Goal: Information Seeking & Learning: Find specific page/section

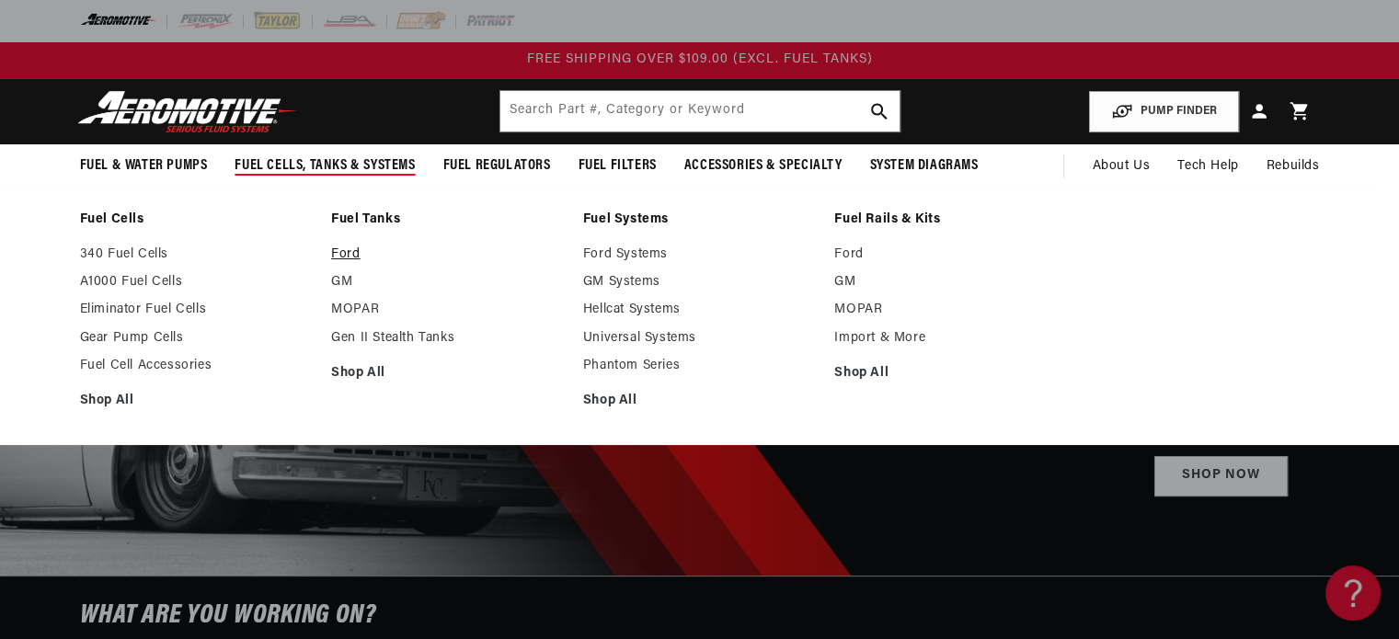
click at [334, 253] on link "Ford" at bounding box center [448, 255] width 234 height 17
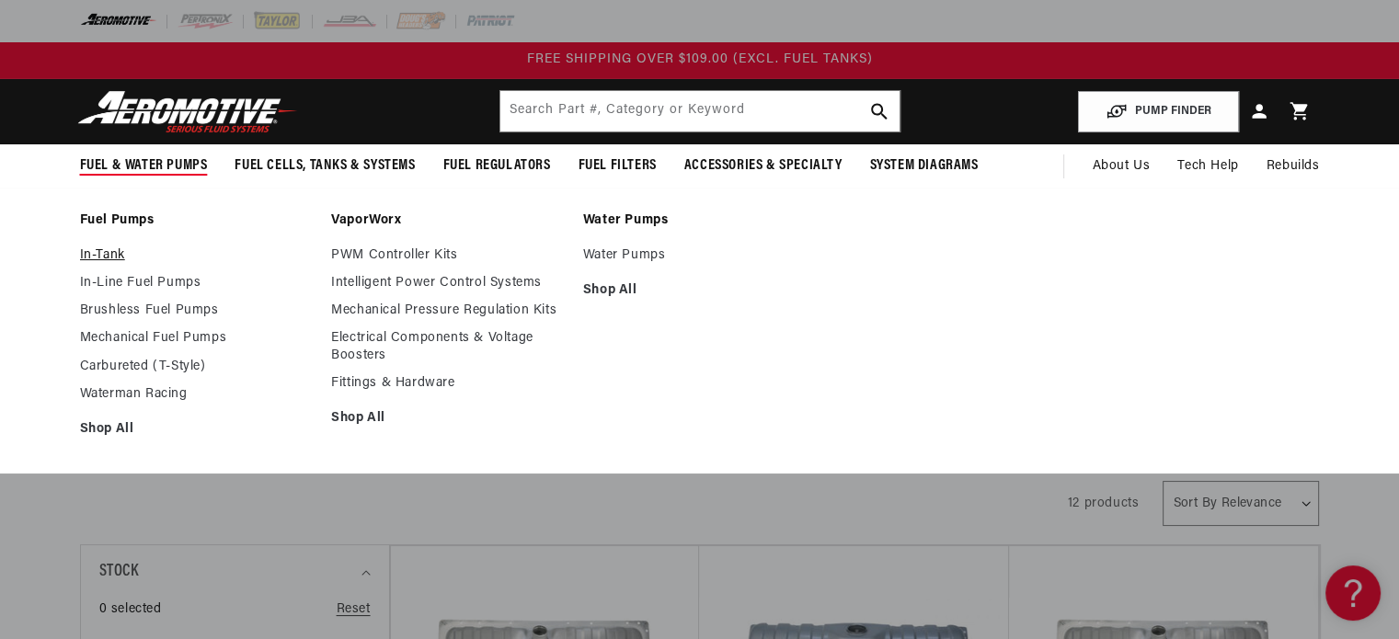
click at [104, 248] on link "In-Tank" at bounding box center [197, 255] width 234 height 17
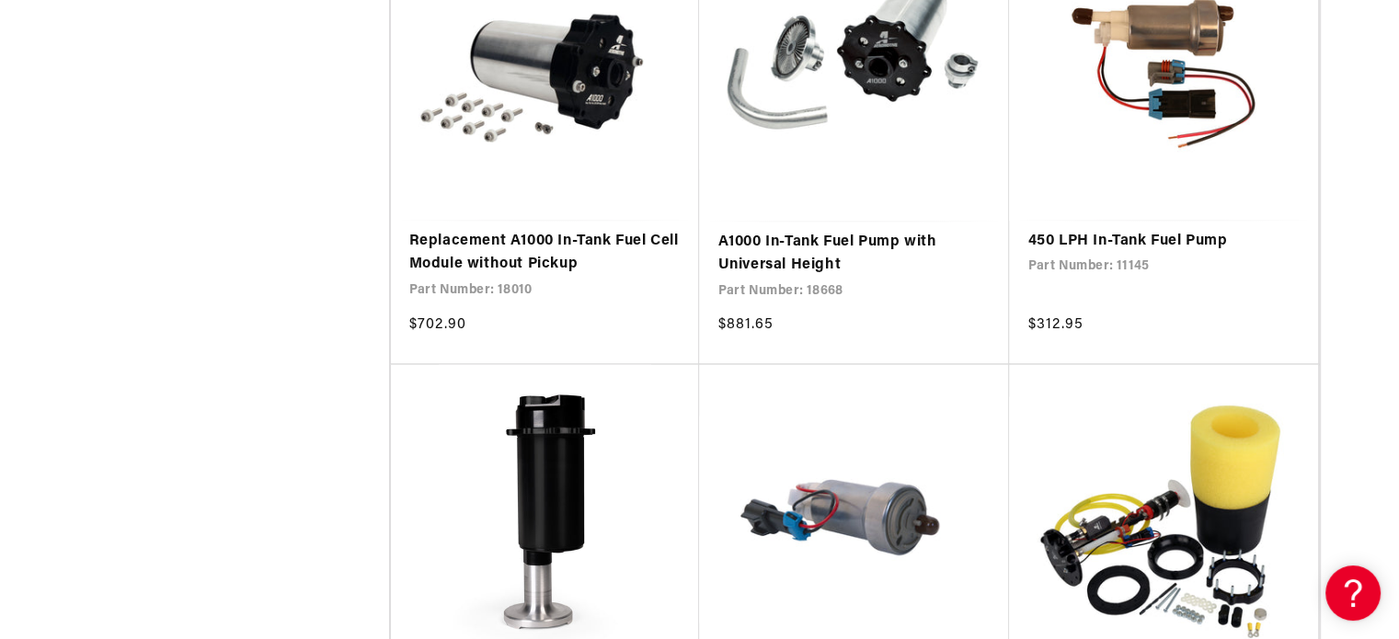
scroll to position [3311, 0]
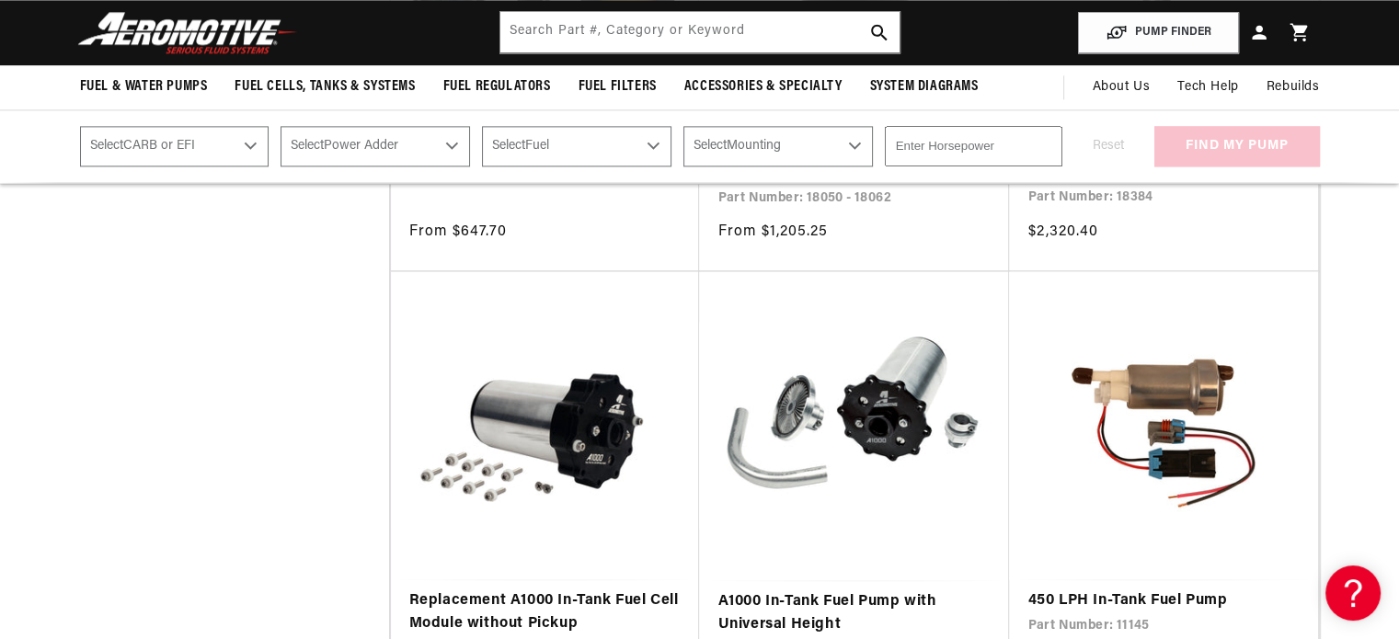
scroll to position [2575, 0]
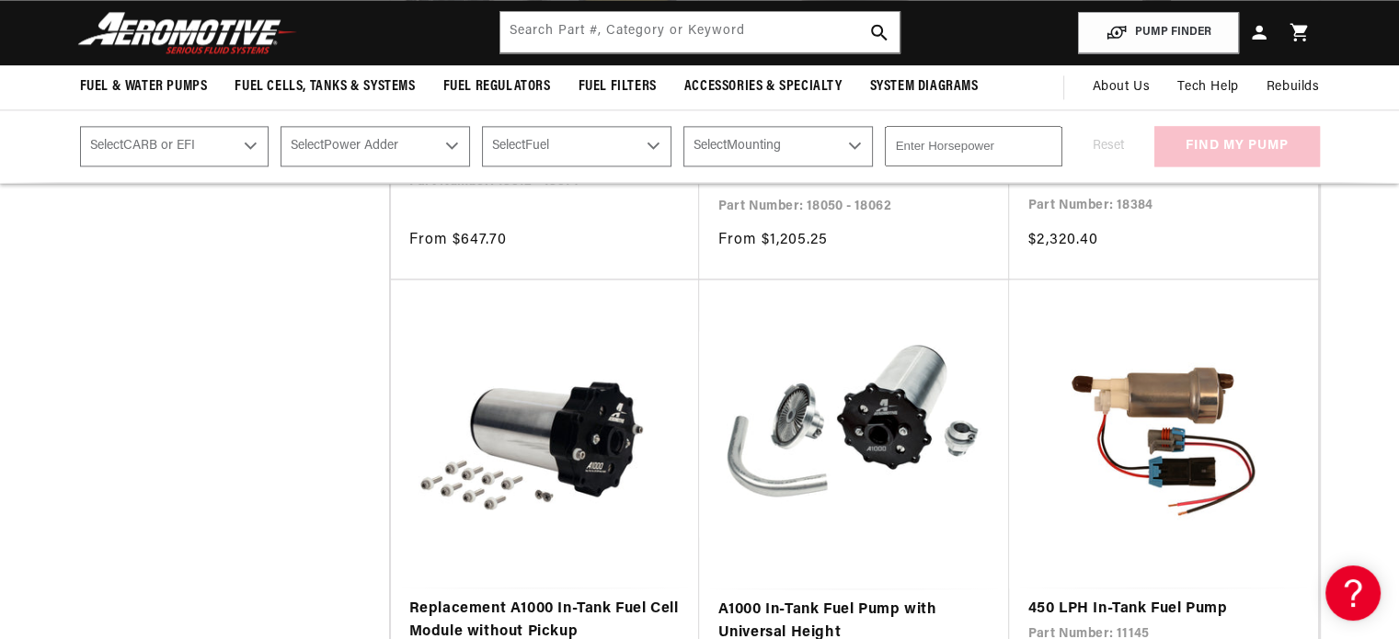
click at [195, 137] on select "Select CARB or EFI [GEOGRAPHIC_DATA] Fuel Injected" at bounding box center [174, 146] width 189 height 40
select select "Fuel-Injected"
click at [80, 126] on select "Select CARB or EFI [GEOGRAPHIC_DATA] Fuel Injected" at bounding box center [174, 146] width 189 height 40
select select "Fuel-Injected"
click at [410, 143] on select "Select Power Adder No - Naturally Aspirated Yes - Forced Induction" at bounding box center [375, 146] width 189 height 40
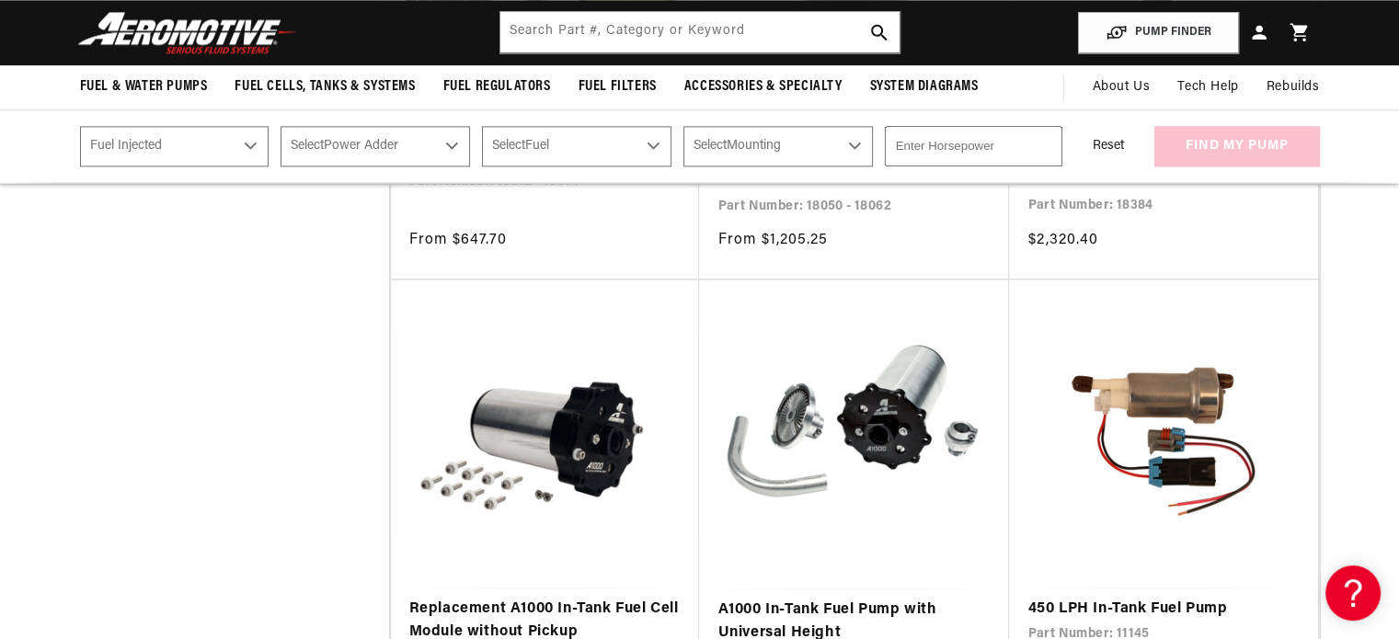
select select "No-Naturally-Aspirated"
click at [282, 126] on select "Select Power Adder No - Naturally Aspirated Yes - Forced Induction" at bounding box center [375, 146] width 189 height 40
select select "No-Naturally-Aspirated"
click at [541, 139] on select "Select Fuel E85 Gas" at bounding box center [576, 146] width 189 height 40
select select "E85"
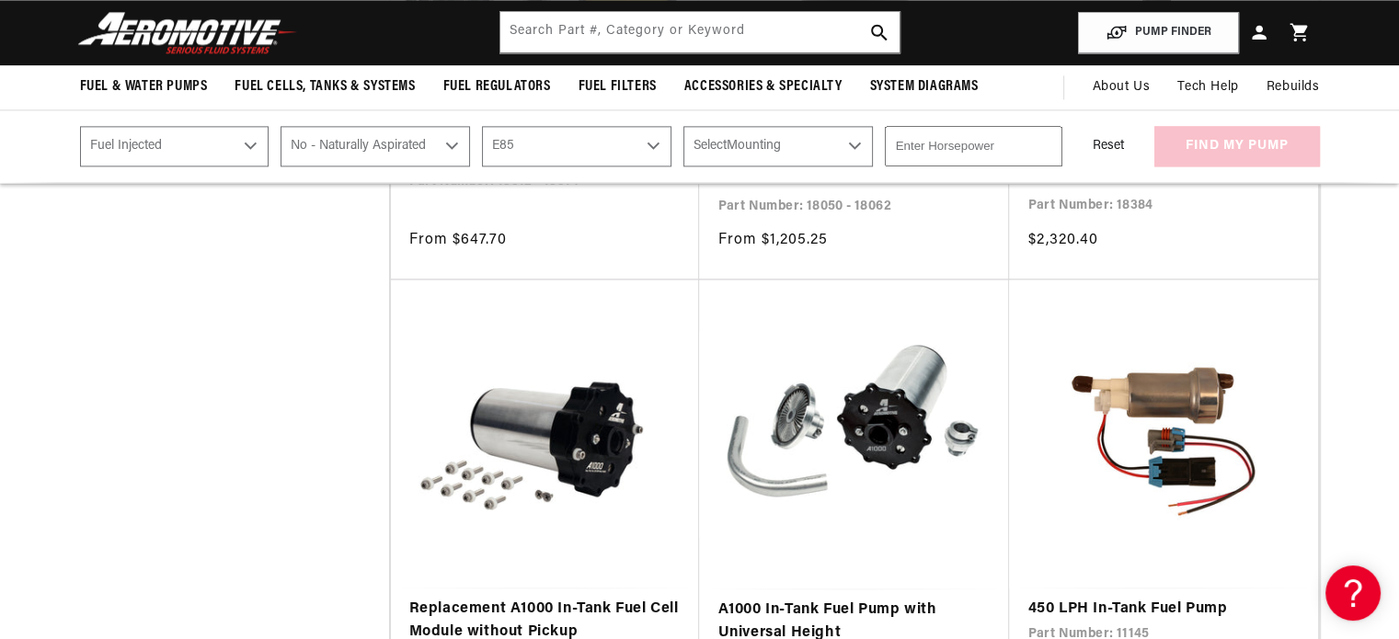
click at [485, 126] on select "Select Fuel E85 Gas" at bounding box center [576, 146] width 189 height 40
select select "E85"
click at [728, 138] on select "Select Mounting External In-Tank" at bounding box center [777, 146] width 189 height 40
select select "In-Tank"
click at [688, 126] on select "Select Mounting External In-Tank" at bounding box center [777, 146] width 189 height 40
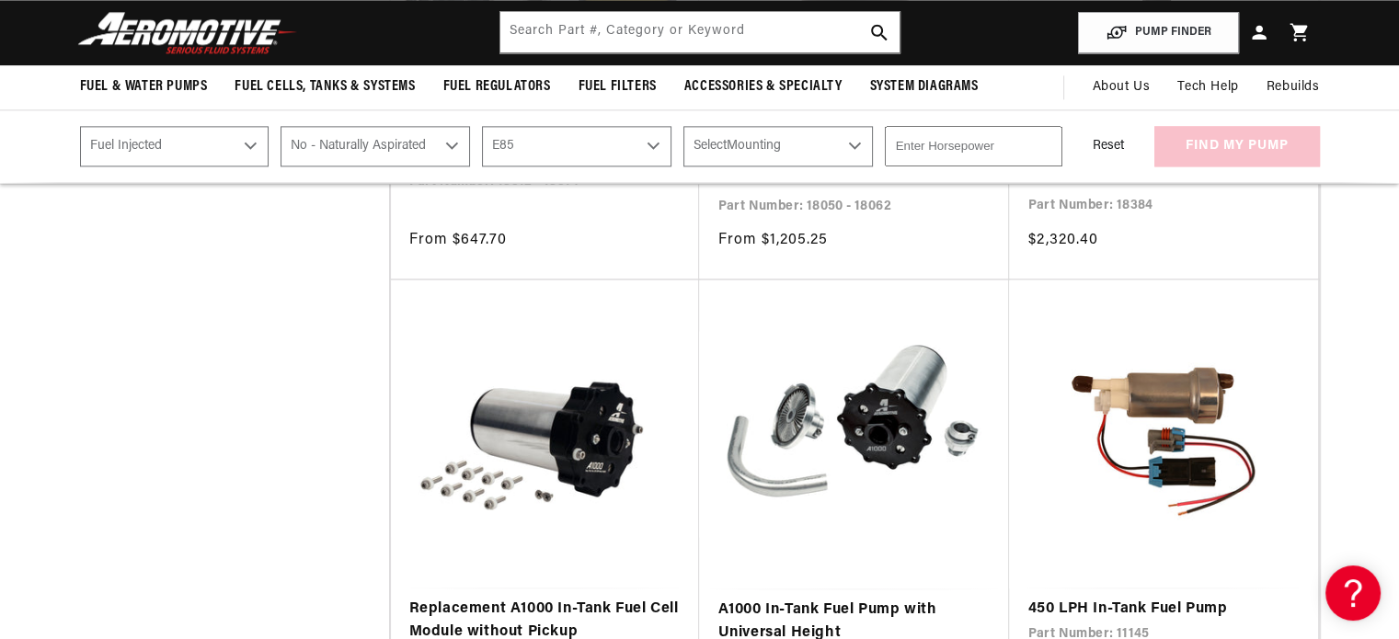
select select "In-Tank"
click at [962, 135] on input "number" at bounding box center [974, 146] width 178 height 40
type input "600"
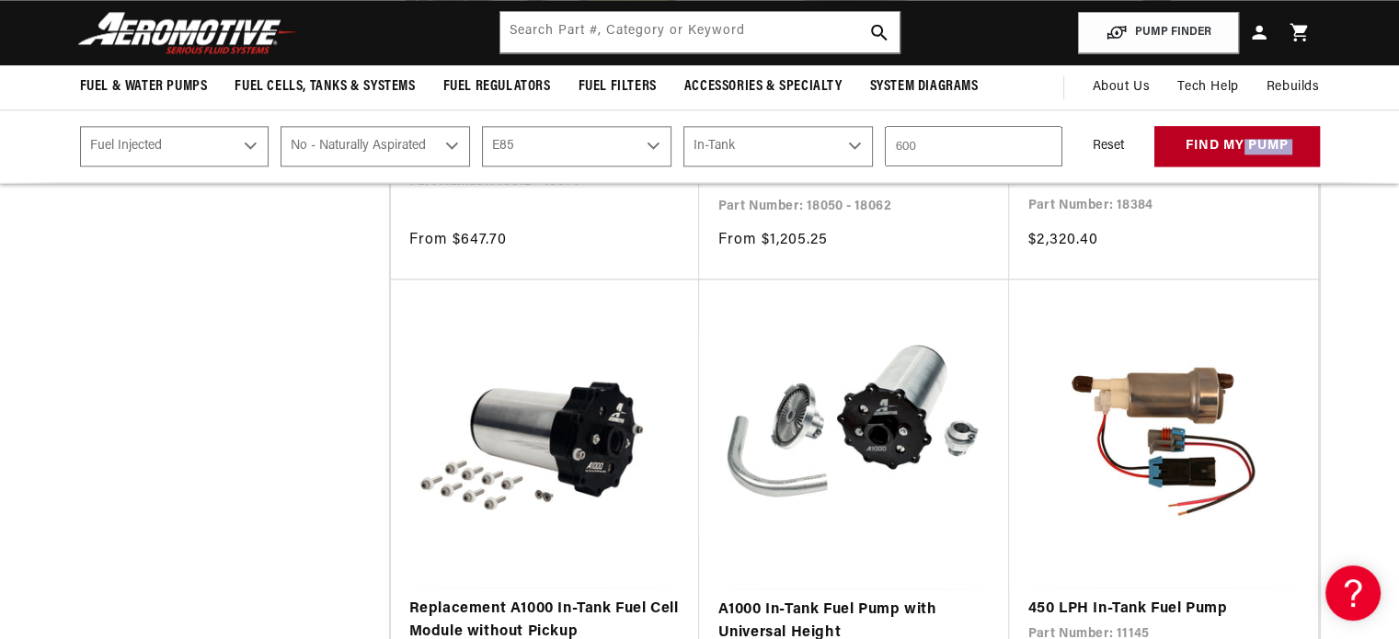
click at [1183, 150] on div "Reset find my pump" at bounding box center [1197, 146] width 246 height 40
click at [1212, 146] on button "find my pump" at bounding box center [1237, 146] width 166 height 41
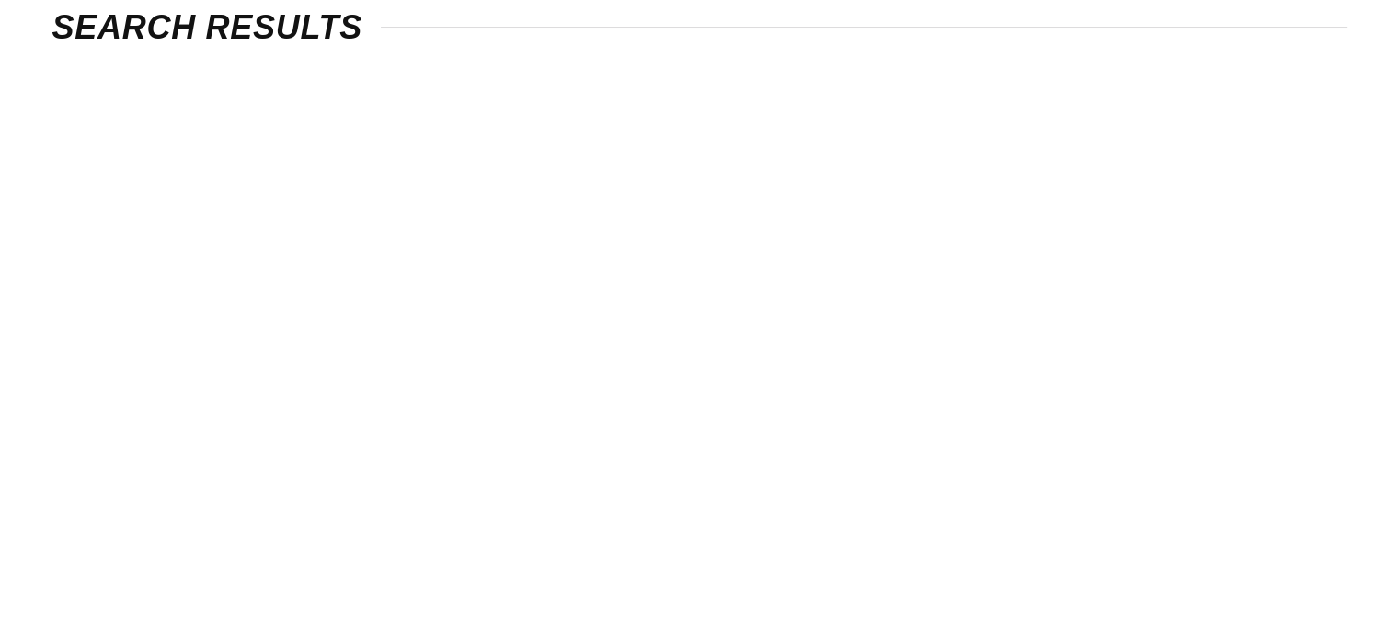
select select "Fuel-Injected"
select select "No-Naturally-Aspirated"
select select "E85"
select select "In-Tank"
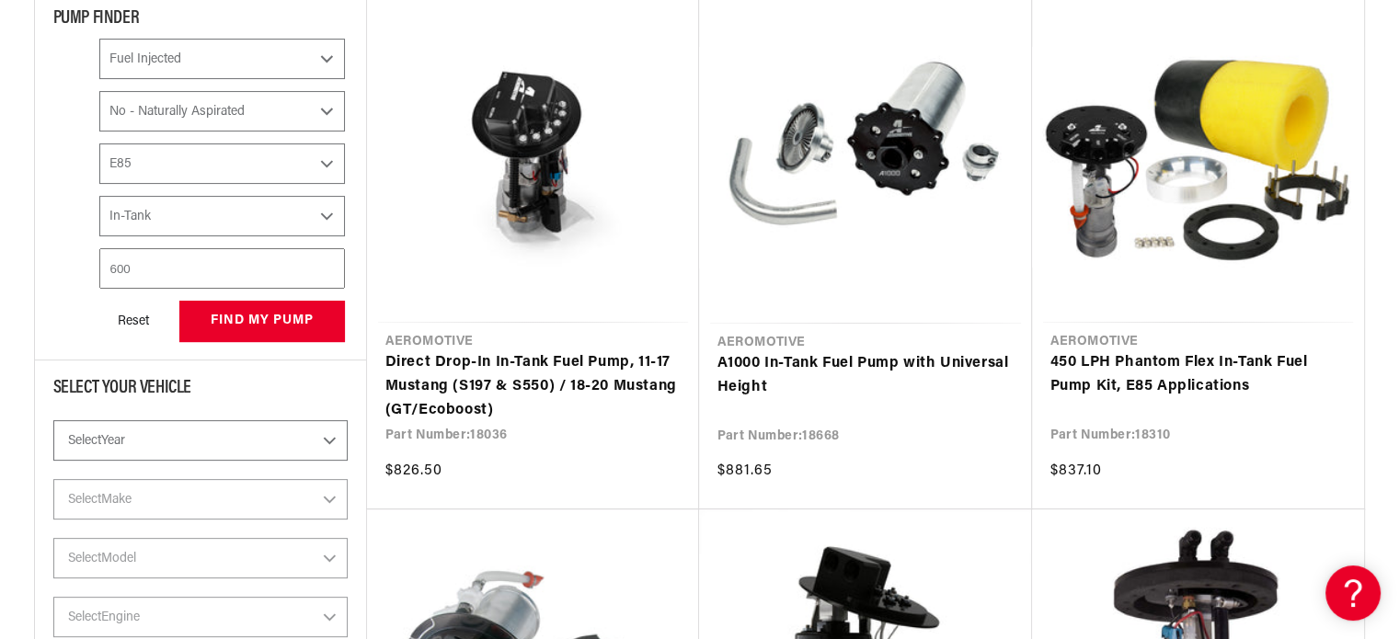
scroll to position [552, 0]
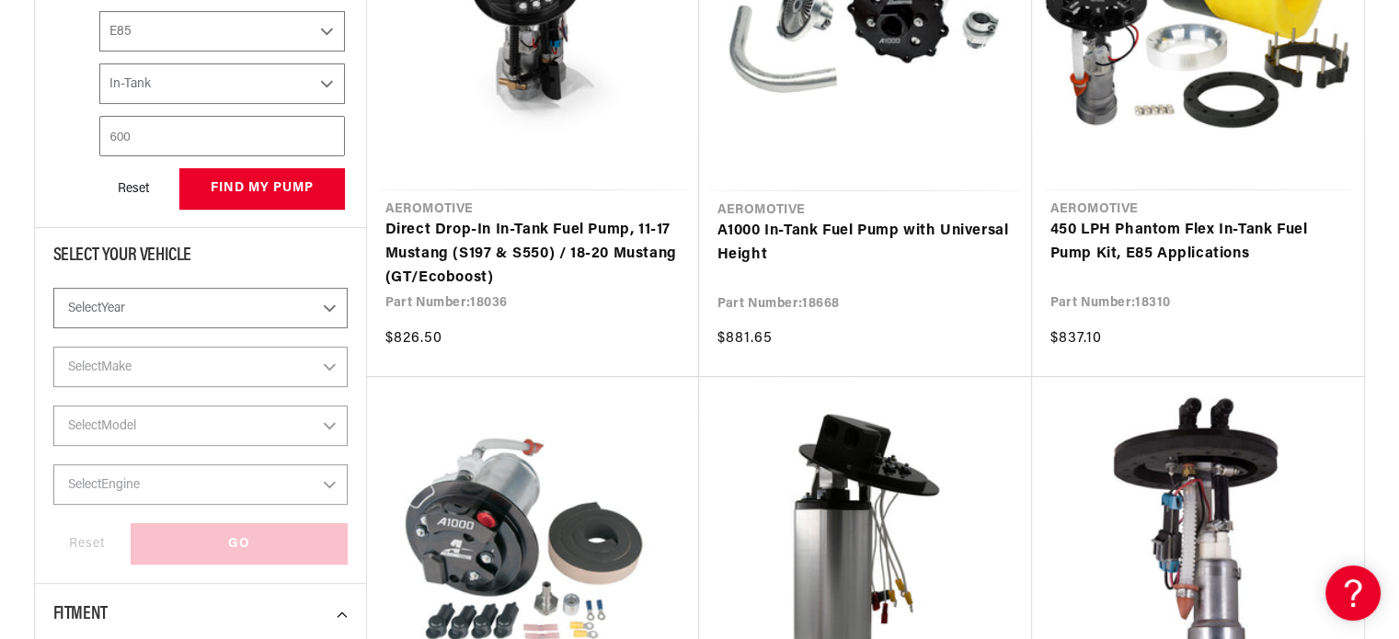
click at [138, 307] on select "Select Year 2023 2022 2021 2020 2019 2018 2017 2016 2015 2014 2013 2012 2011 20…" at bounding box center [200, 308] width 294 height 40
select select "1991"
click at [53, 288] on select "Select Year 2023 2022 2021 2020 2019 2018 2017 2016 2015 2014 2013 2012 2011 20…" at bounding box center [200, 308] width 294 height 40
select select "CarbOrEFI"
select select "PowerAdder"
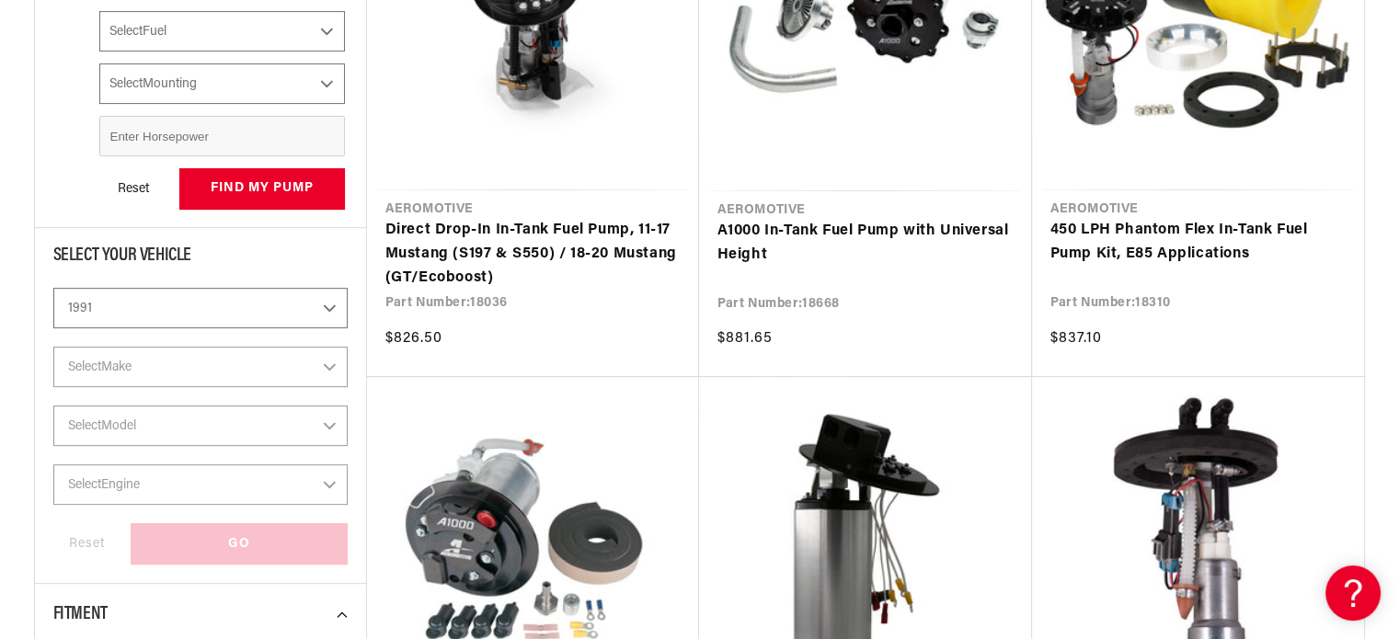
select select "Fuel"
select select "Mounting"
select select "1991"
select select "Fuel-Injected"
select select "No-Naturally-Aspirated"
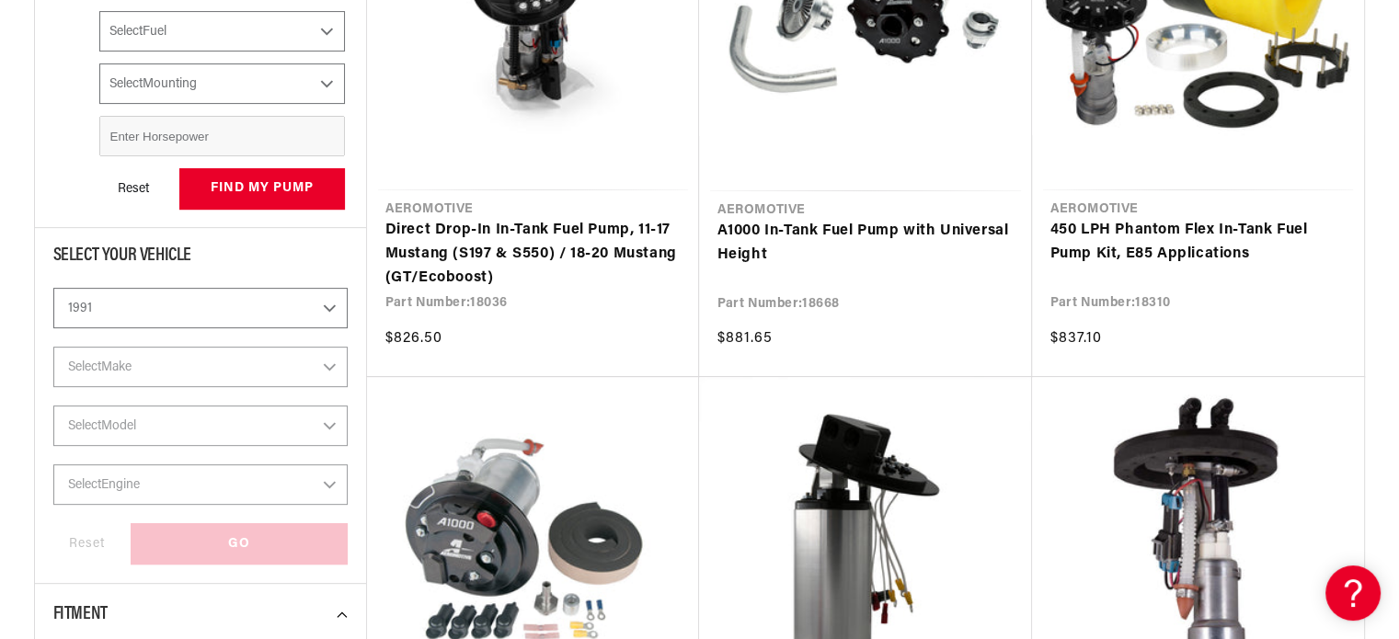
select select "E85"
select select "In-Tank"
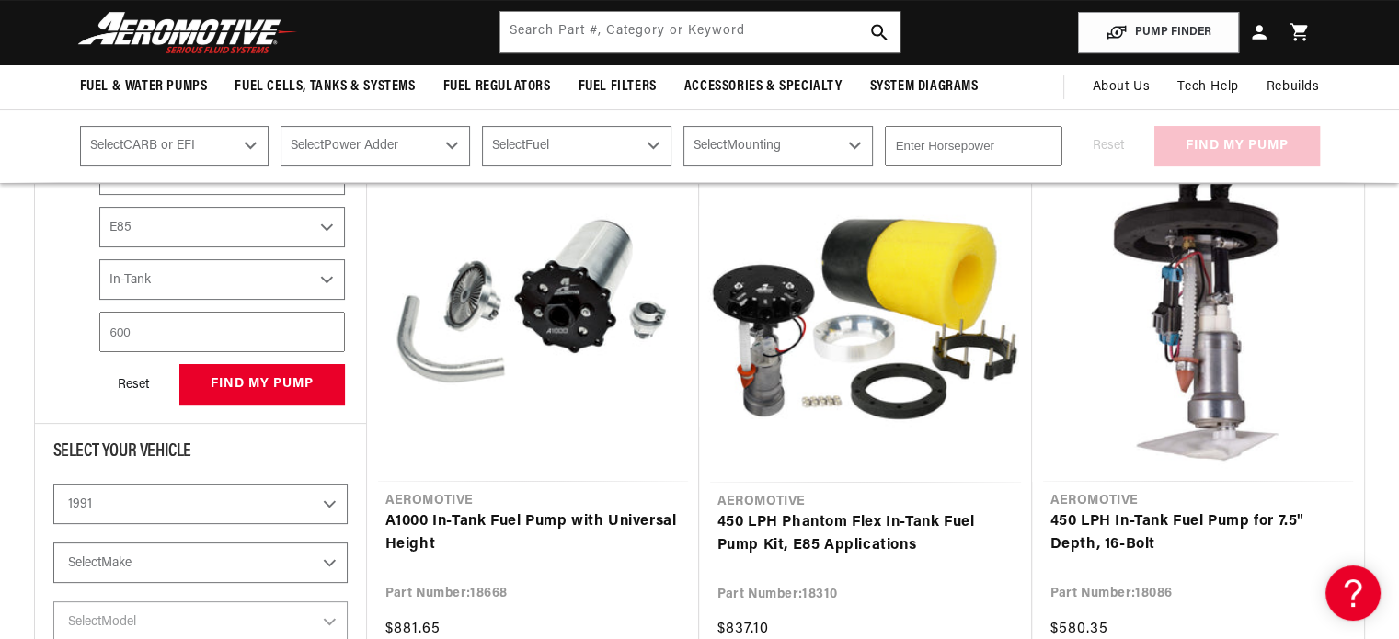
scroll to position [345, 0]
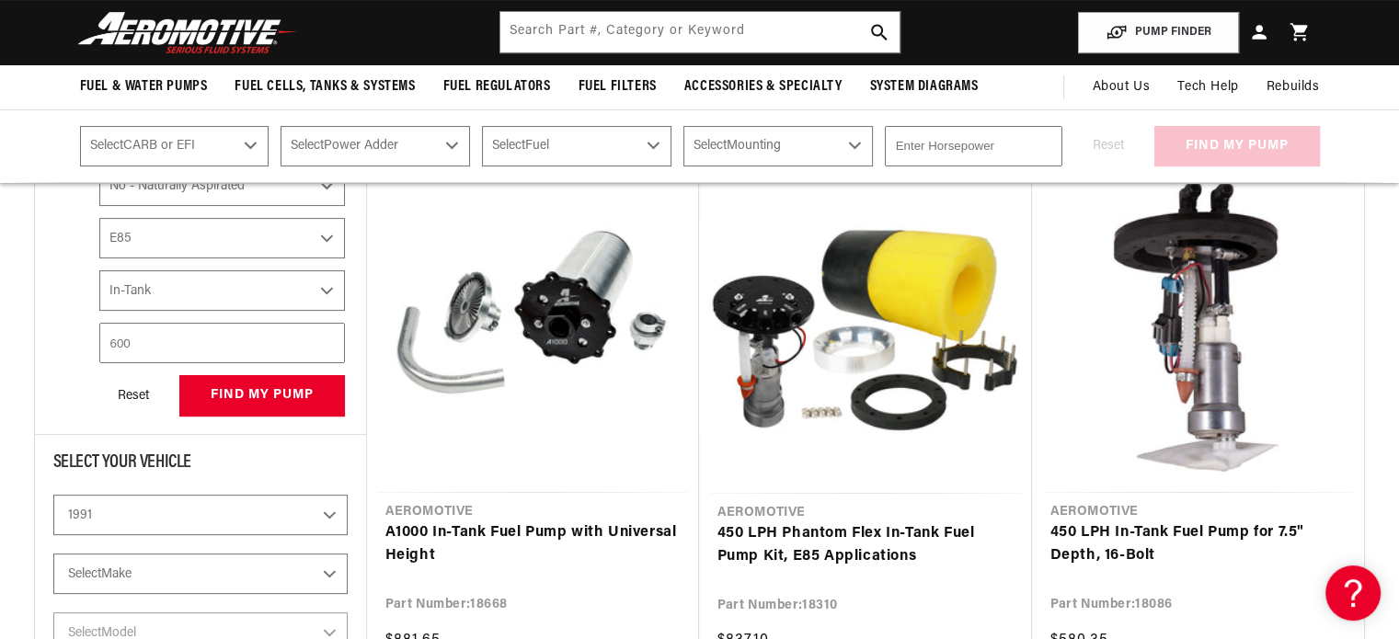
click at [134, 566] on select "Select Make Acura Chevrolet Dodge Eagle Ford GMC Honda Jeep Mazda Mitsubishi Ni…" at bounding box center [200, 574] width 294 height 40
select select "Ford"
click at [53, 554] on select "Select Make Acura Chevrolet Dodge Eagle Ford GMC Honda Jeep Mazda Mitsubishi Ni…" at bounding box center [200, 574] width 294 height 40
select select "Make"
select select "CarbOrEFI"
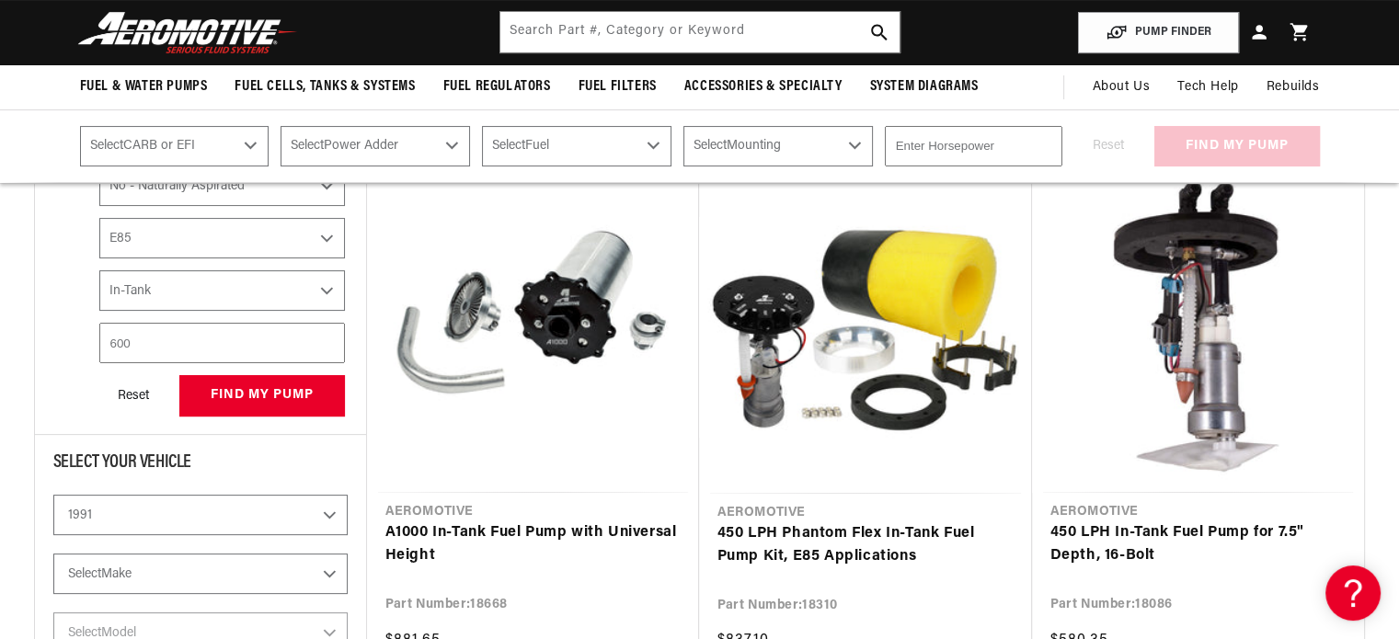
select select "PowerAdder"
select select "Fuel"
select select "Mounting"
select select "Ford"
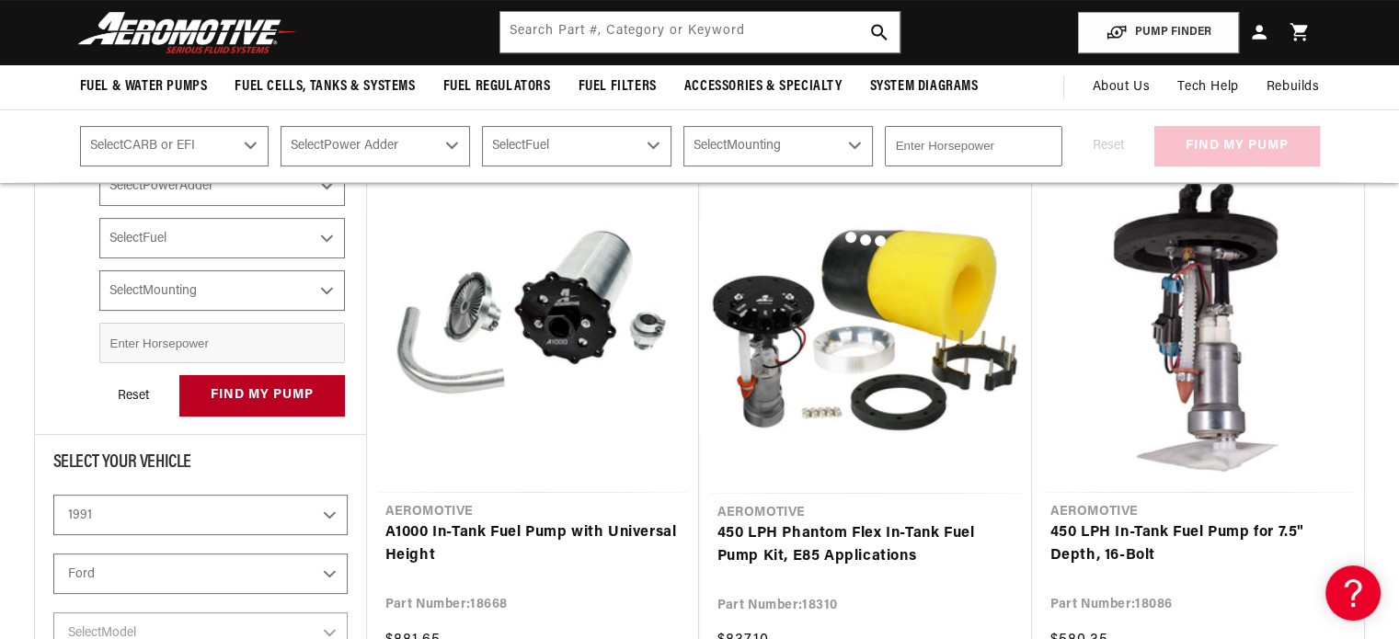
select select "Fuel-Injected"
select select "No-Naturally-Aspirated"
select select "E85"
select select "In-Tank"
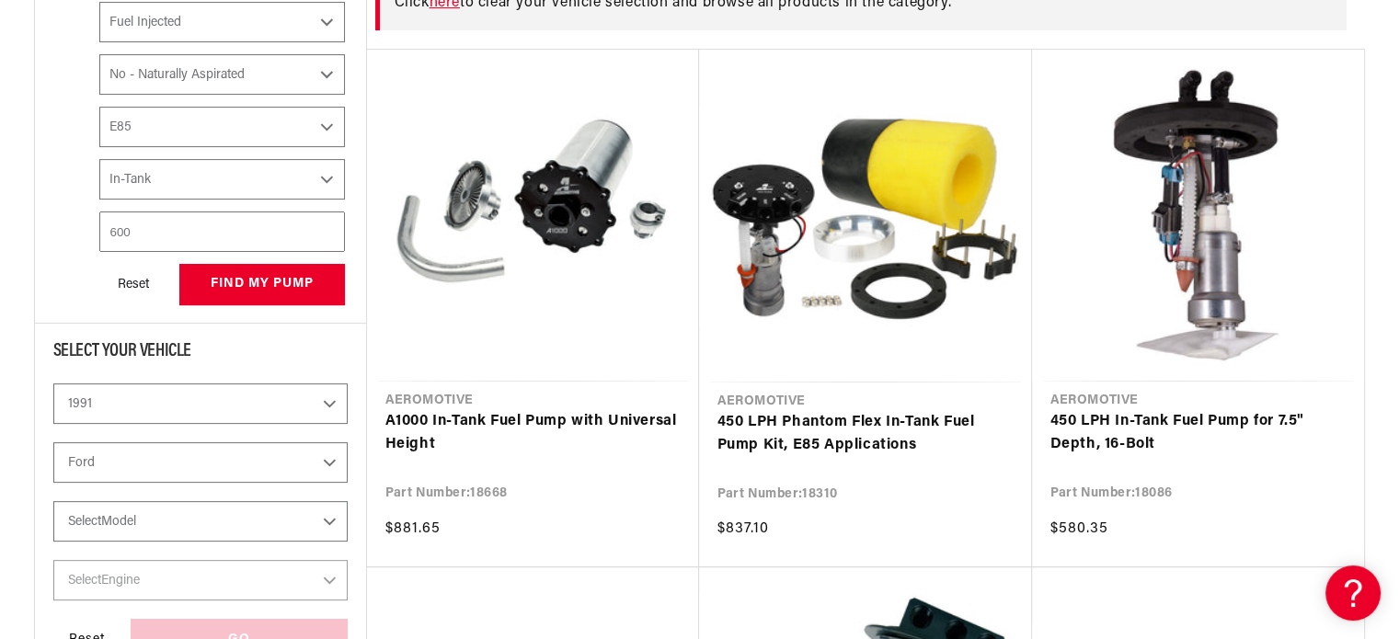
scroll to position [621, 0]
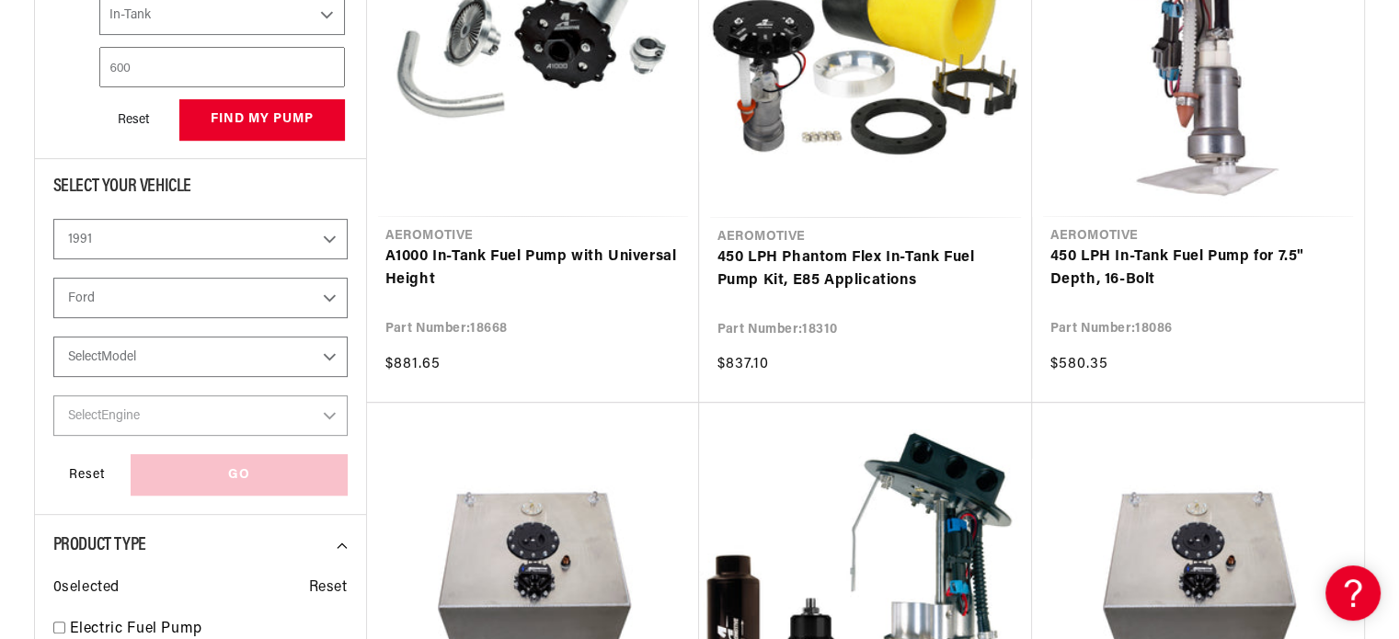
click at [160, 358] on select "Select Model Mustang Probe" at bounding box center [200, 357] width 294 height 40
select select "Mustang"
click at [53, 337] on select "Select Model Mustang Probe" at bounding box center [200, 357] width 294 height 40
select select "Mustang"
select select "Fuel-Injected"
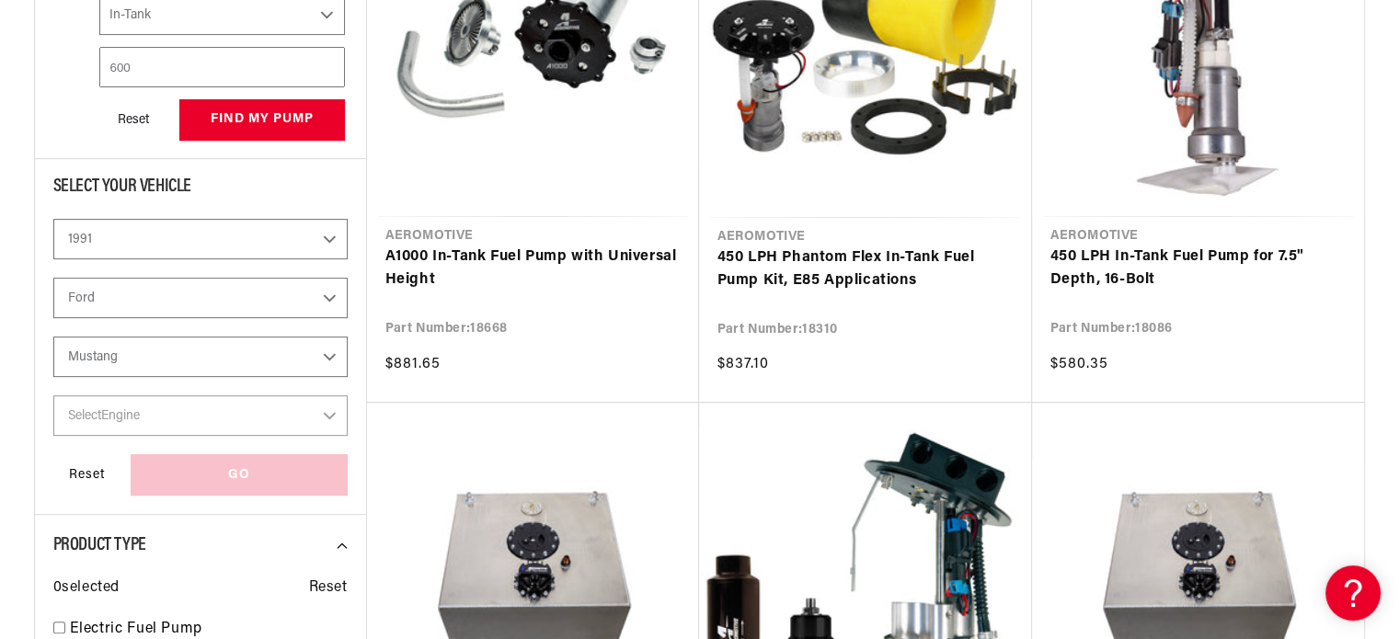
select select "No-Naturally-Aspirated"
select select "E85"
select select "In-Tank"
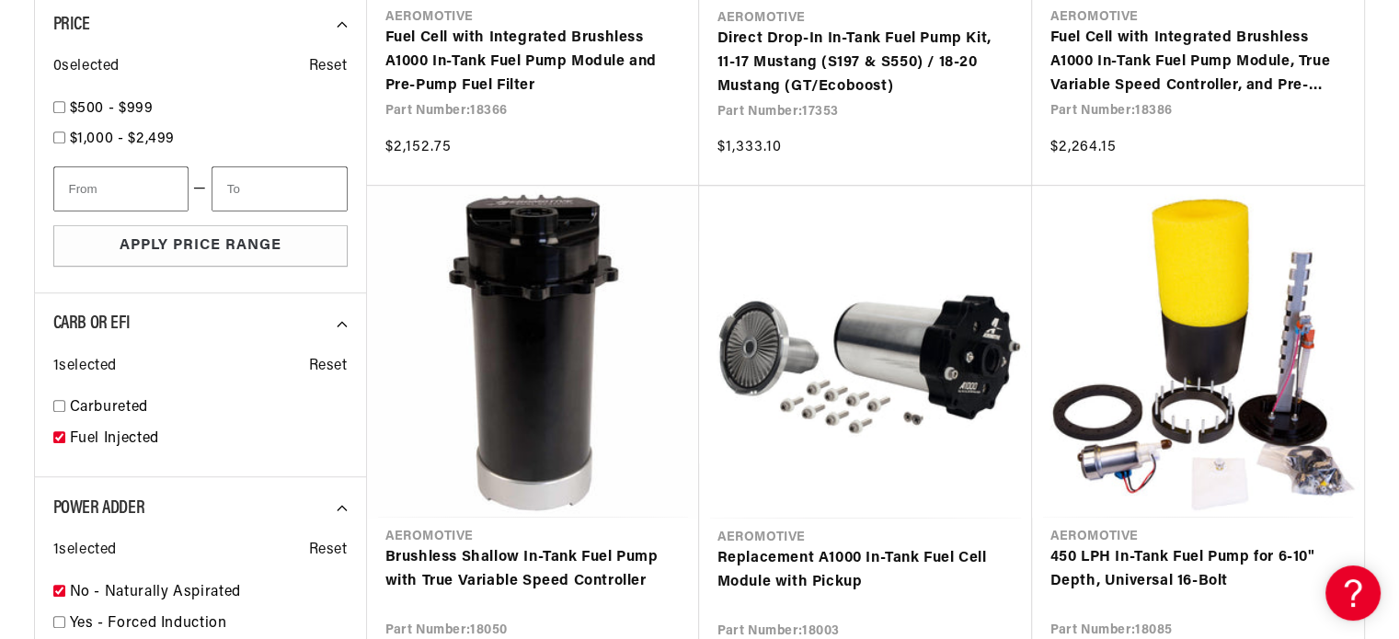
scroll to position [1380, 0]
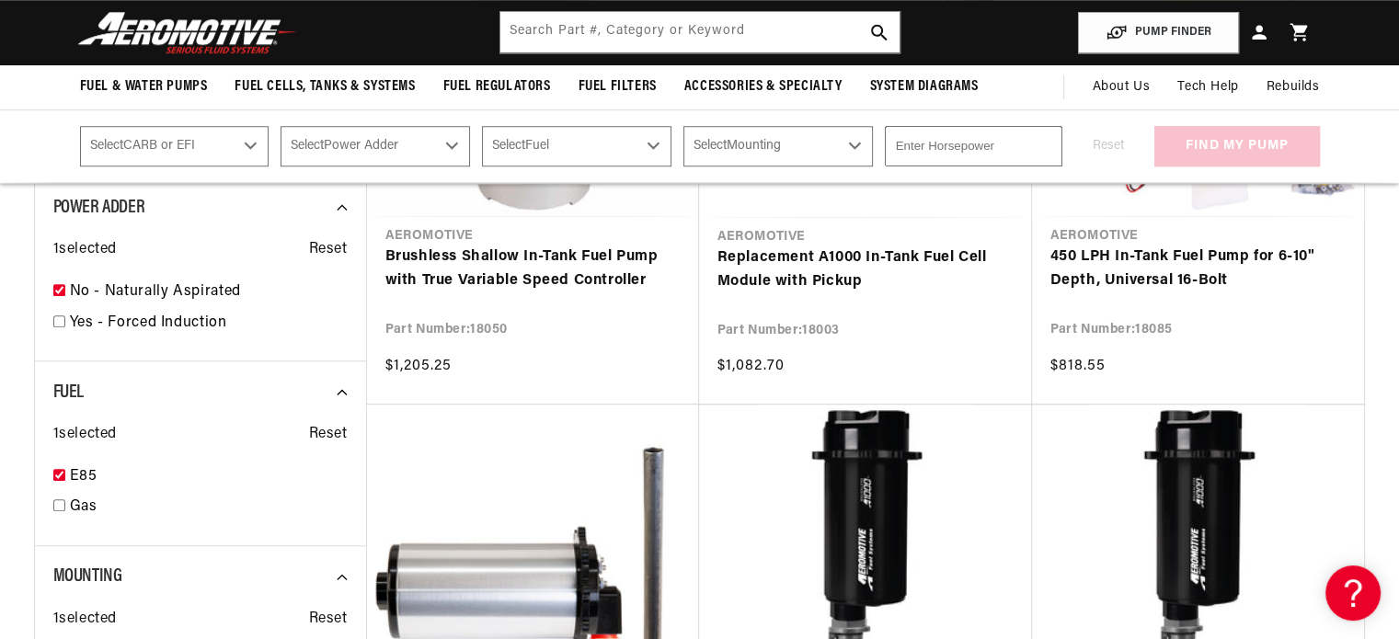
scroll to position [1656, 0]
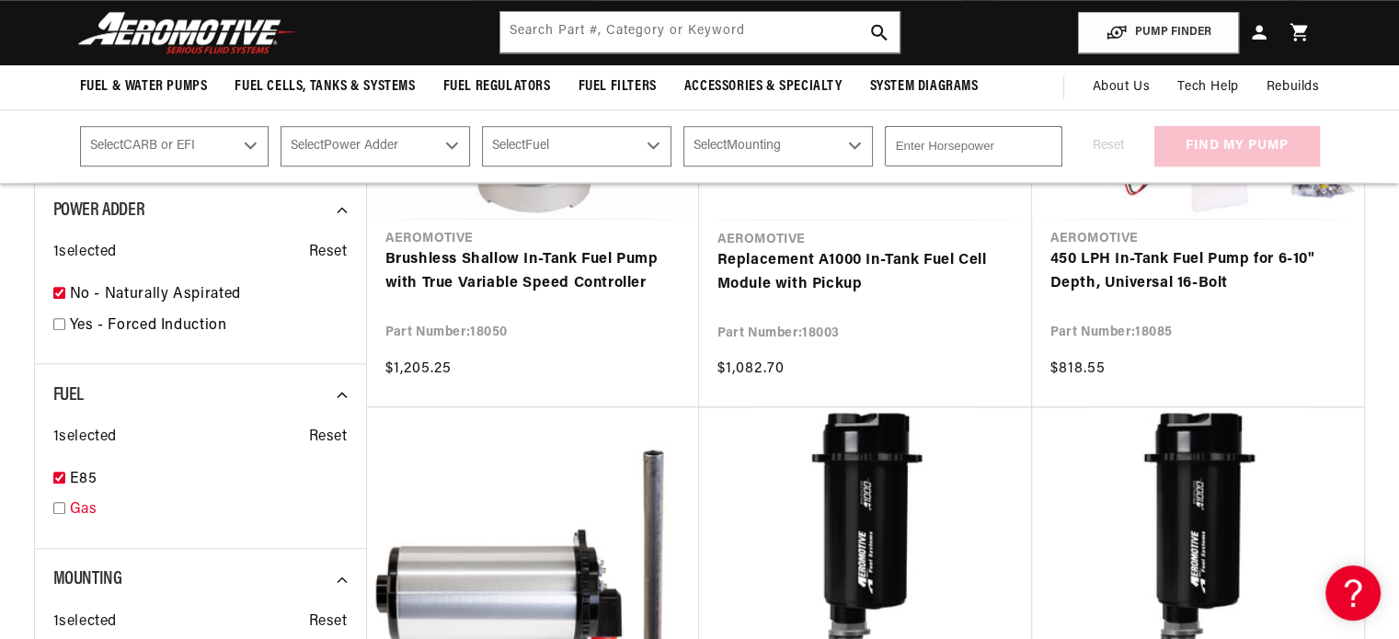
click at [60, 503] on input "checkbox" at bounding box center [59, 508] width 12 height 12
checkbox input "false"
select select "CarbOrEFI"
select select "PowerAdder"
select select "Fuel"
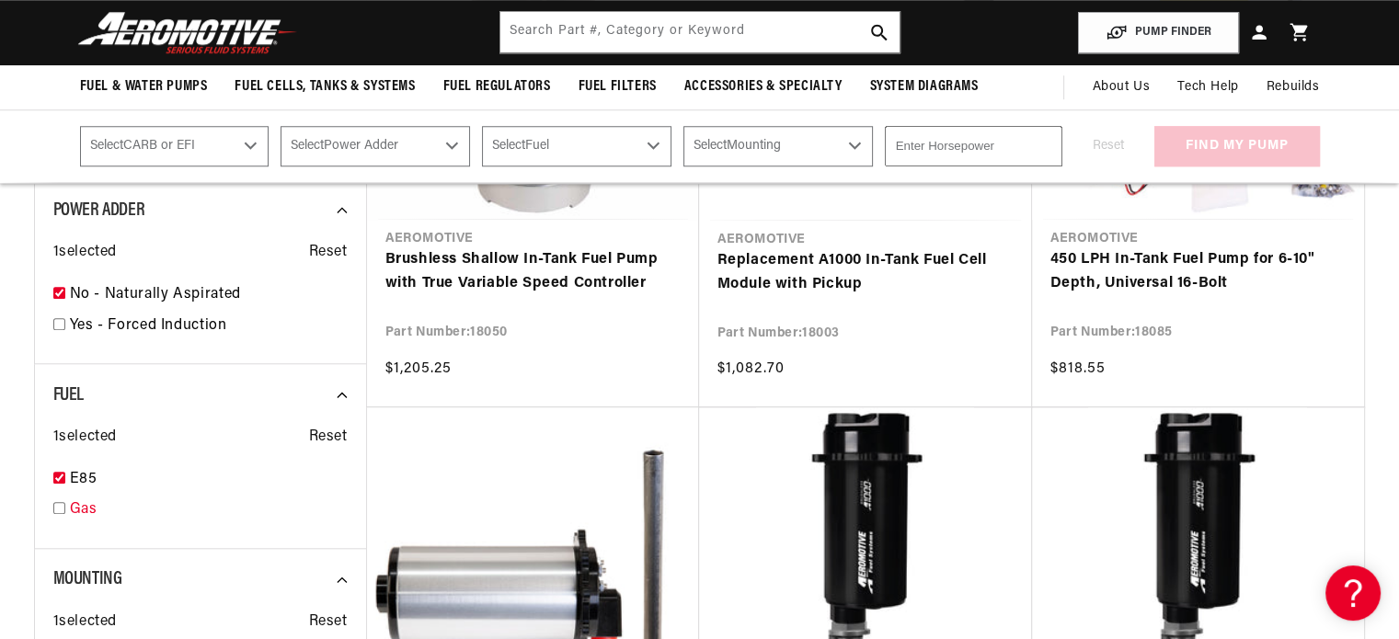
select select "Mounting"
checkbox input "true"
select select "Fuel-Injected"
select select "No-Naturally-Aspirated"
select select "E85"
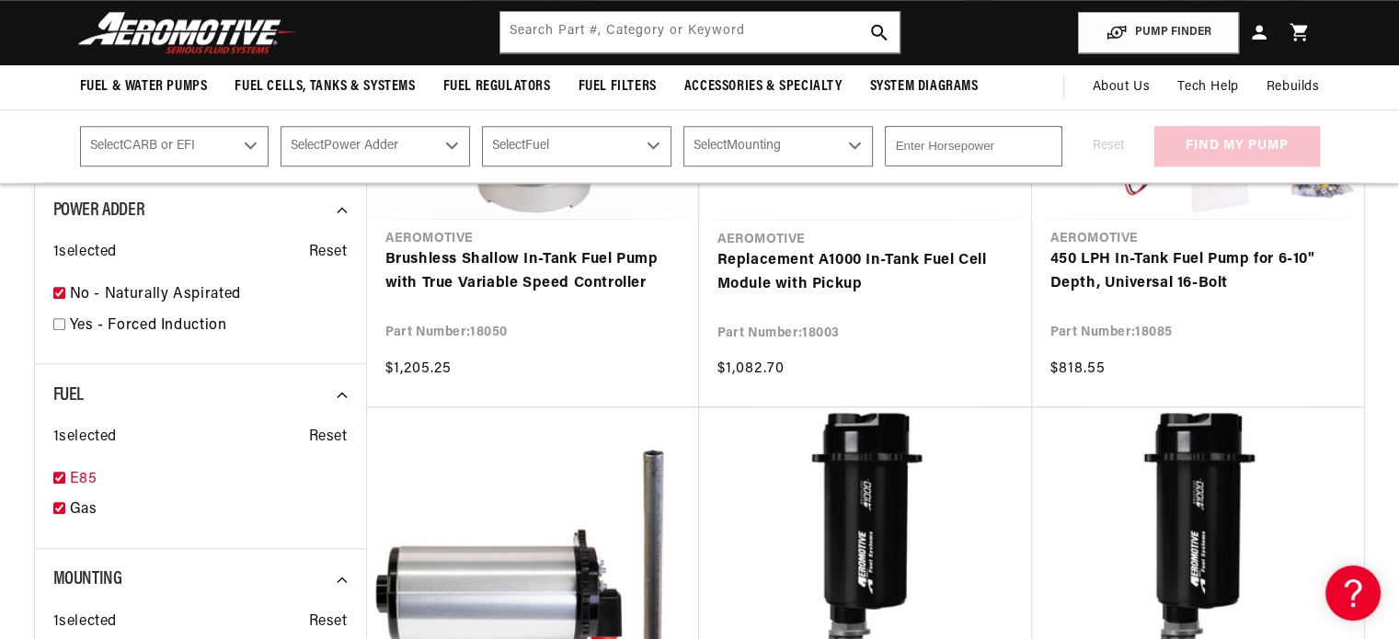
select select "In-Tank"
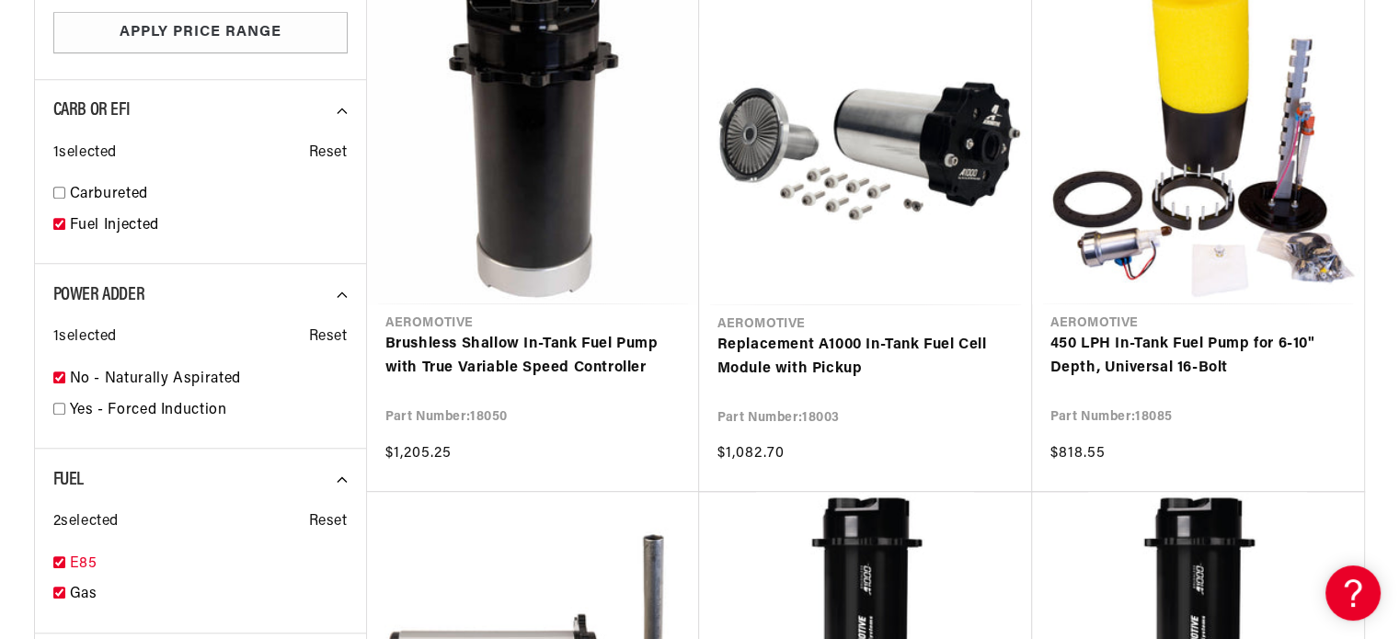
scroll to position [1633, 0]
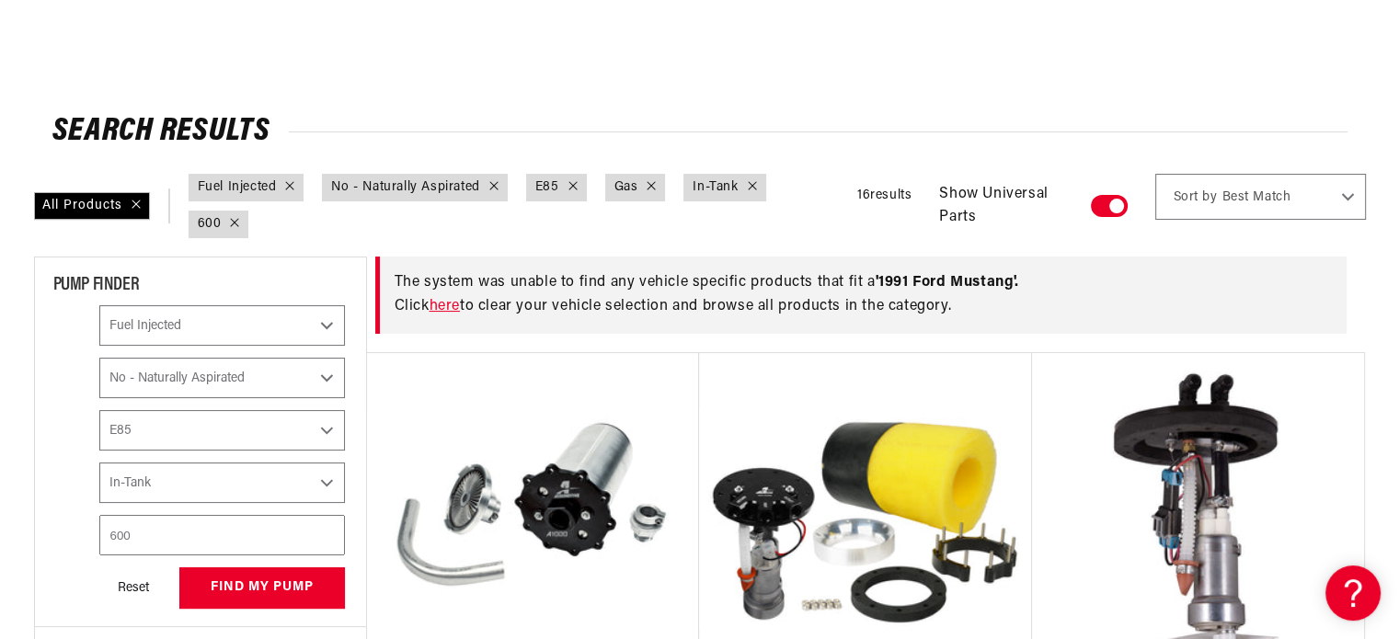
scroll to position [276, 0]
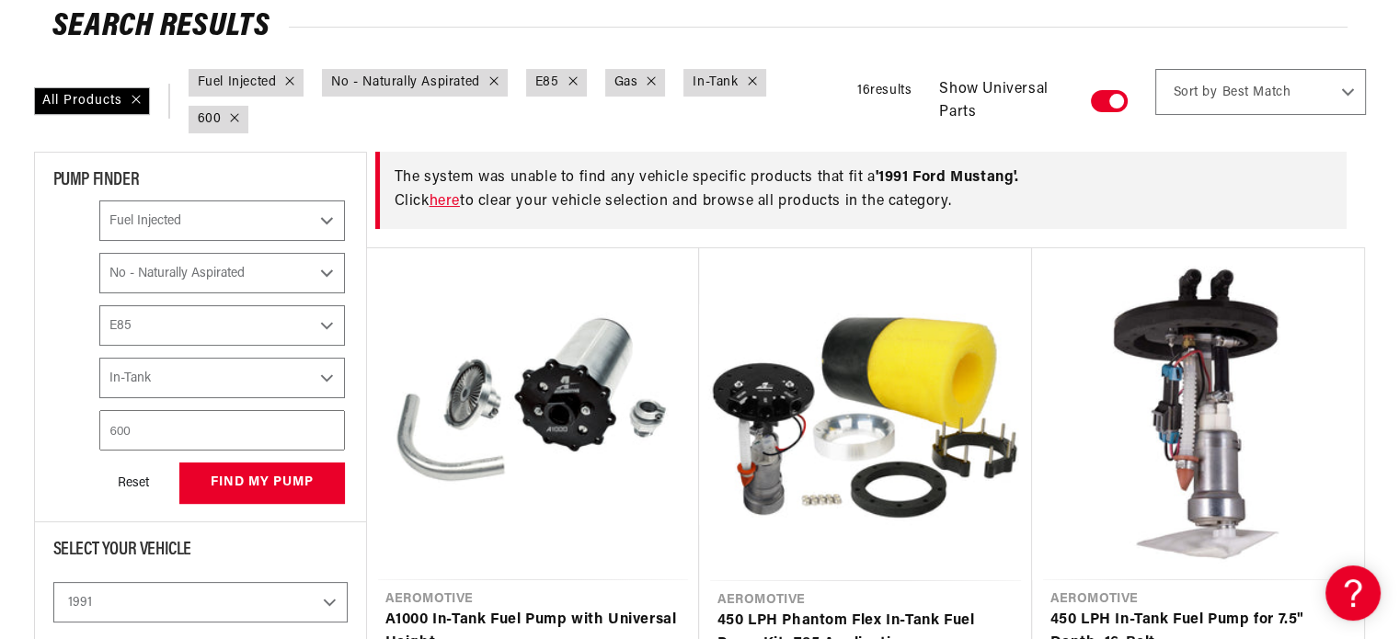
click at [291, 323] on select "Select Fuel E85 Gas" at bounding box center [222, 325] width 246 height 40
select select "Gas"
click at [99, 305] on select "Select Fuel E85 Gas" at bounding box center [222, 325] width 246 height 40
checkbox input "false"
select select "Fuel-Injected"
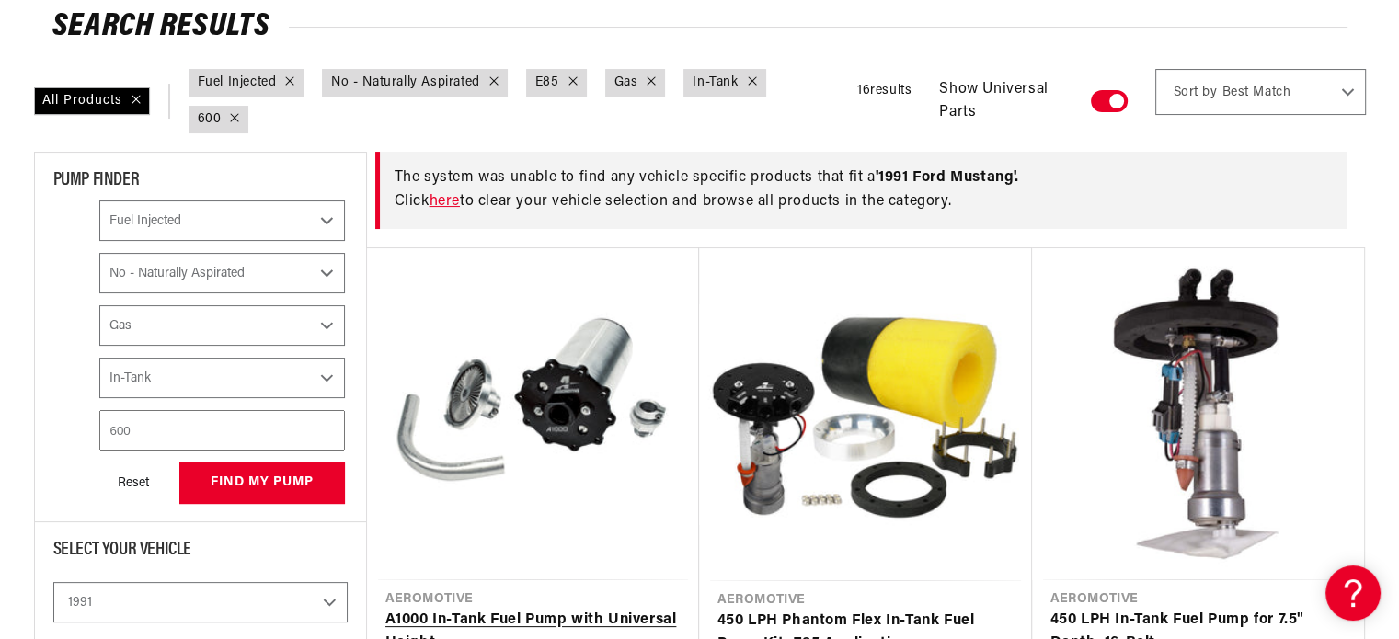
select select "No-Naturally-Aspirated"
select select "E85"
select select "In-Tank"
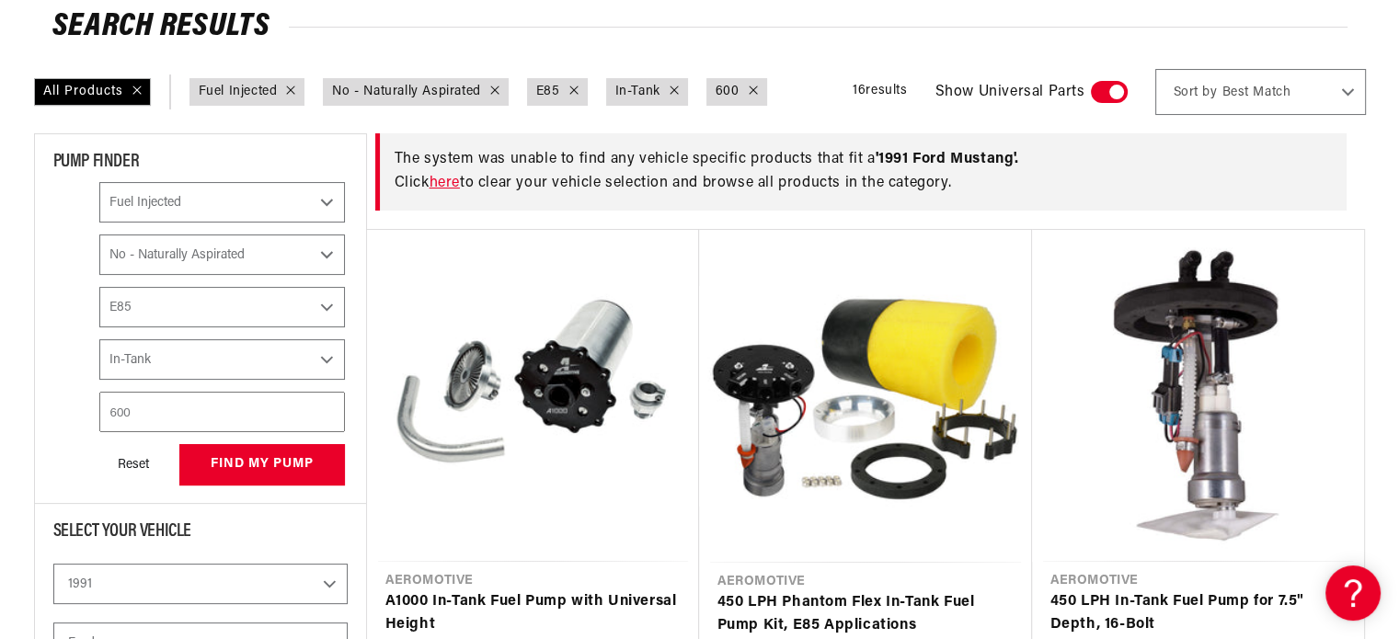
click at [212, 306] on select "Select Fuel E85 Gas" at bounding box center [222, 307] width 246 height 40
select select "Gas"
click at [99, 287] on select "Select Fuel E85 Gas" at bounding box center [222, 307] width 246 height 40
select select "CarbOrEFI"
select select "PowerAdder"
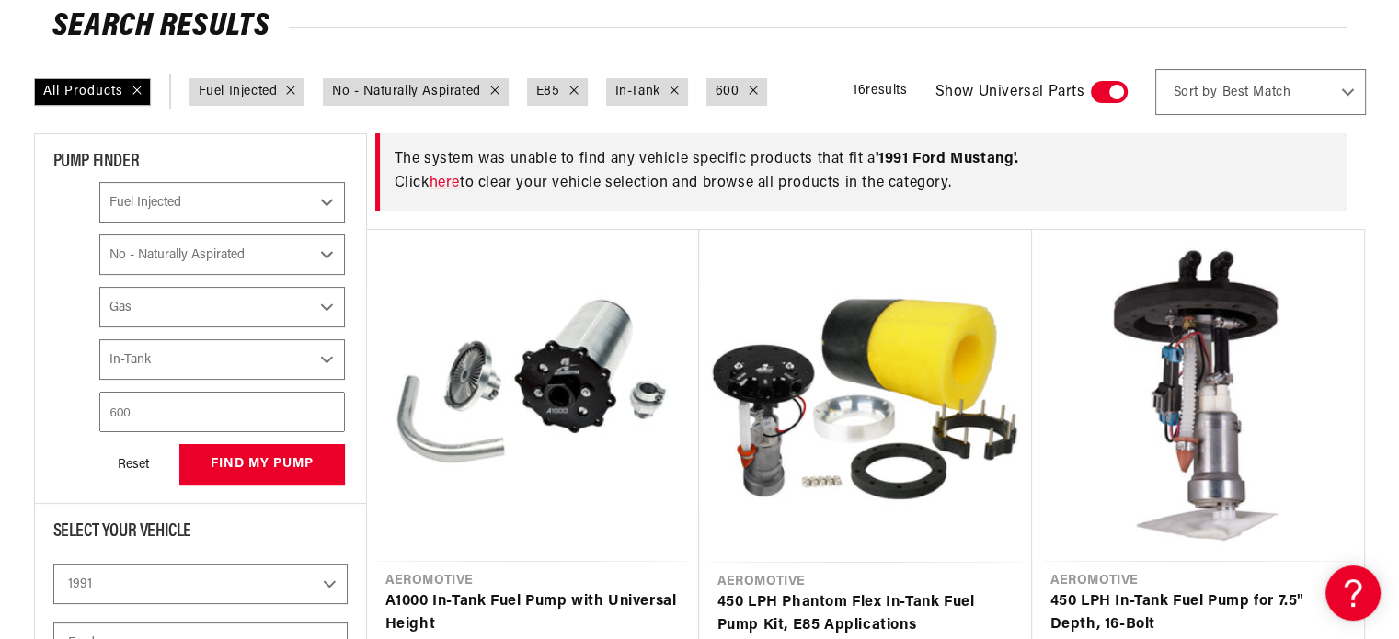
select select "Fuel"
select select "Mounting"
select select "Fuel-Injected"
select select "No-Naturally-Aspirated"
select select "Gas"
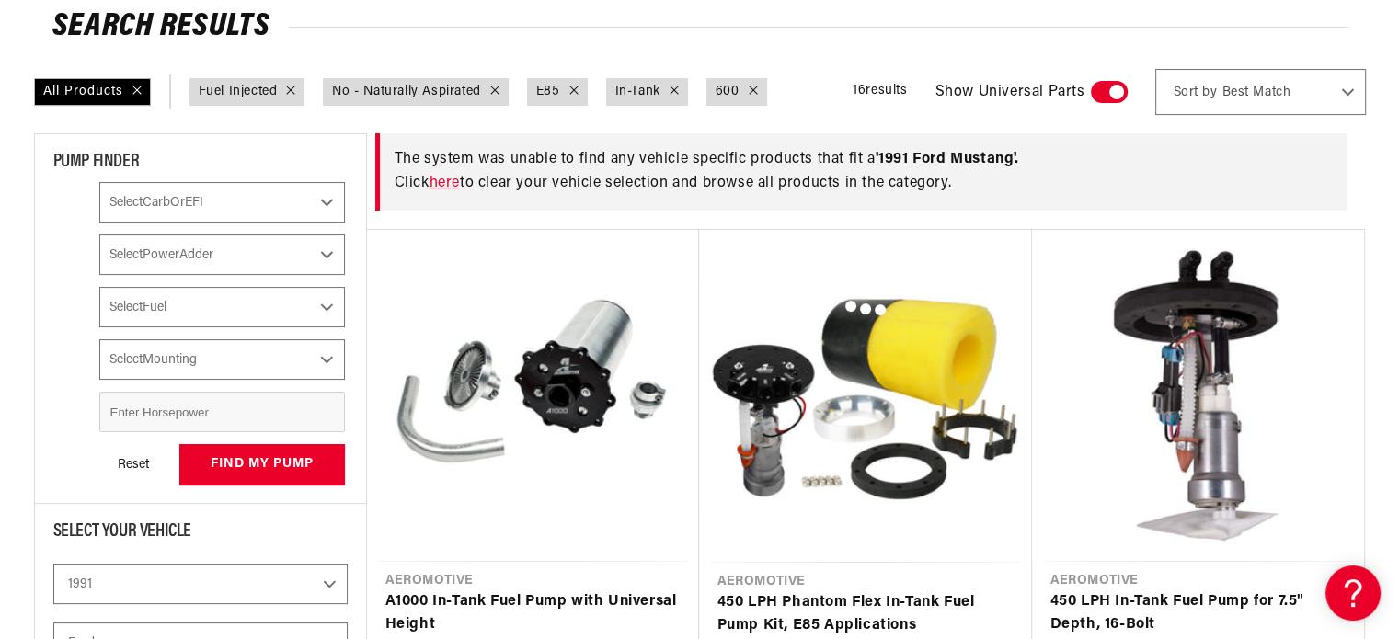
select select "In-Tank"
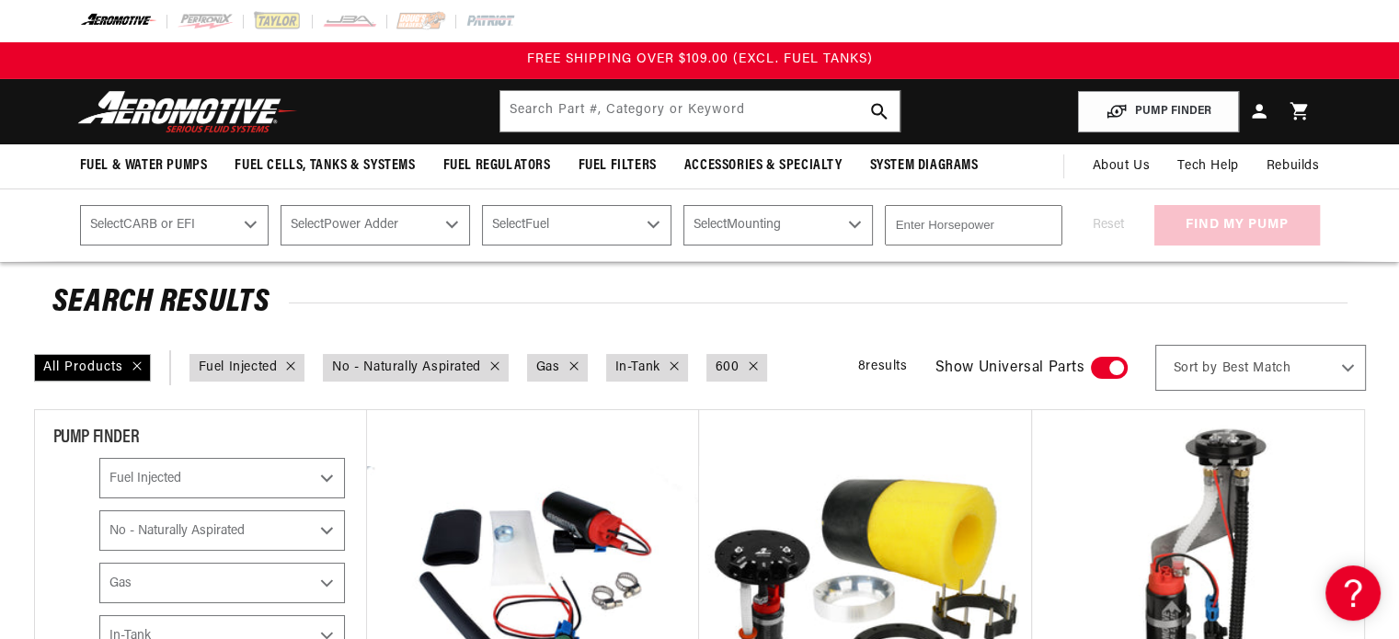
drag, startPoint x: 751, startPoint y: 362, endPoint x: 684, endPoint y: 360, distance: 67.2
click at [751, 361] on icon at bounding box center [753, 365] width 9 height 9
select select "Fuel-Injected"
select select "No-Naturally-Aspirated"
select select "Gas"
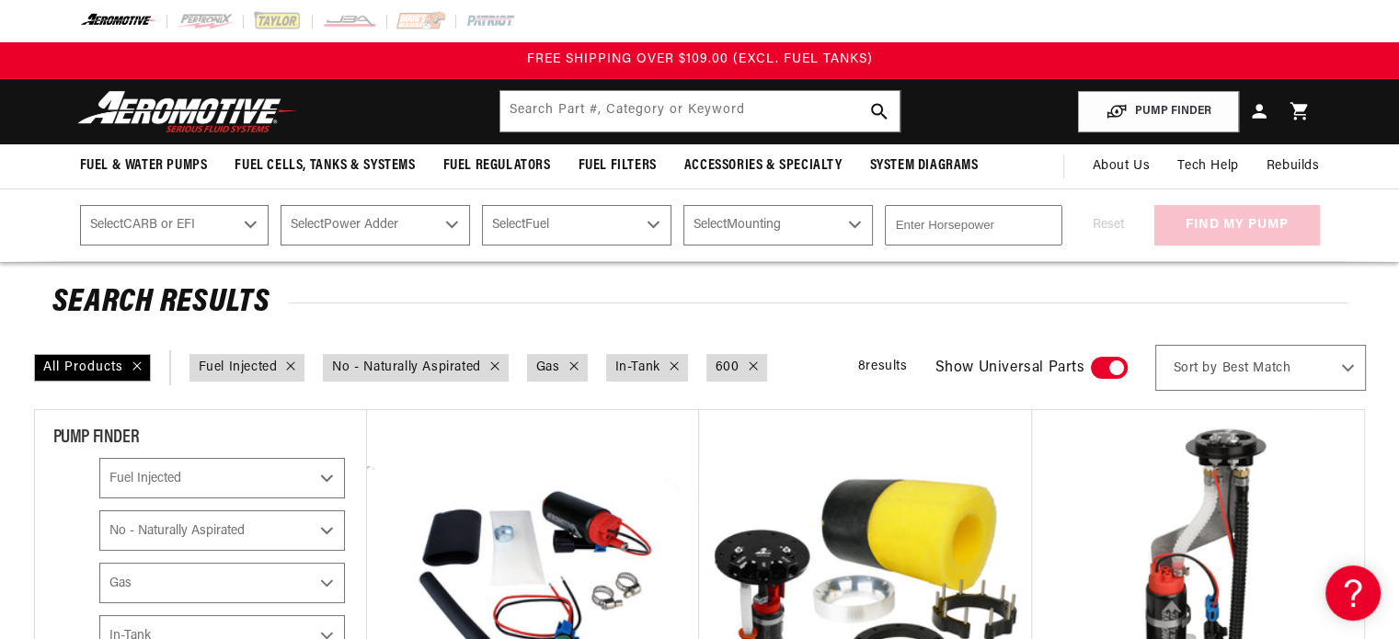
select select "In-Tank"
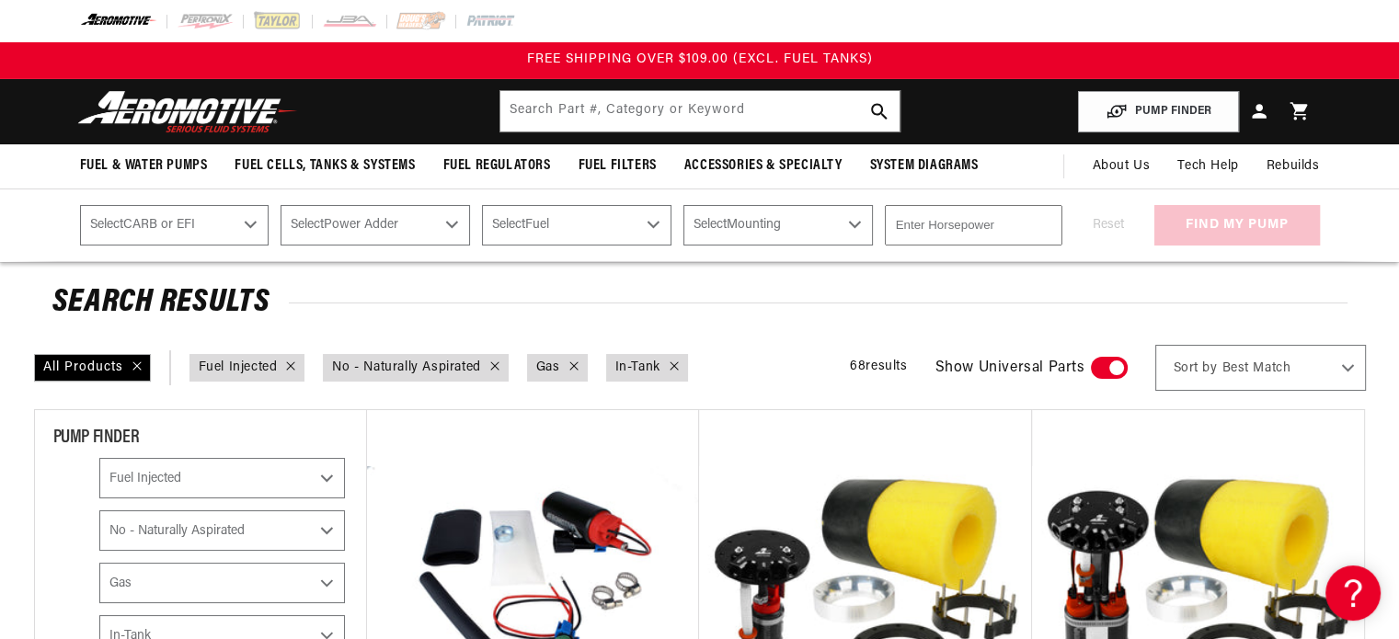
click at [669, 367] on div at bounding box center [669, 368] width 18 height 20
checkbox input "false"
select select "Fuel-Injected"
select select "No-Naturally-Aspirated"
select select "Gas"
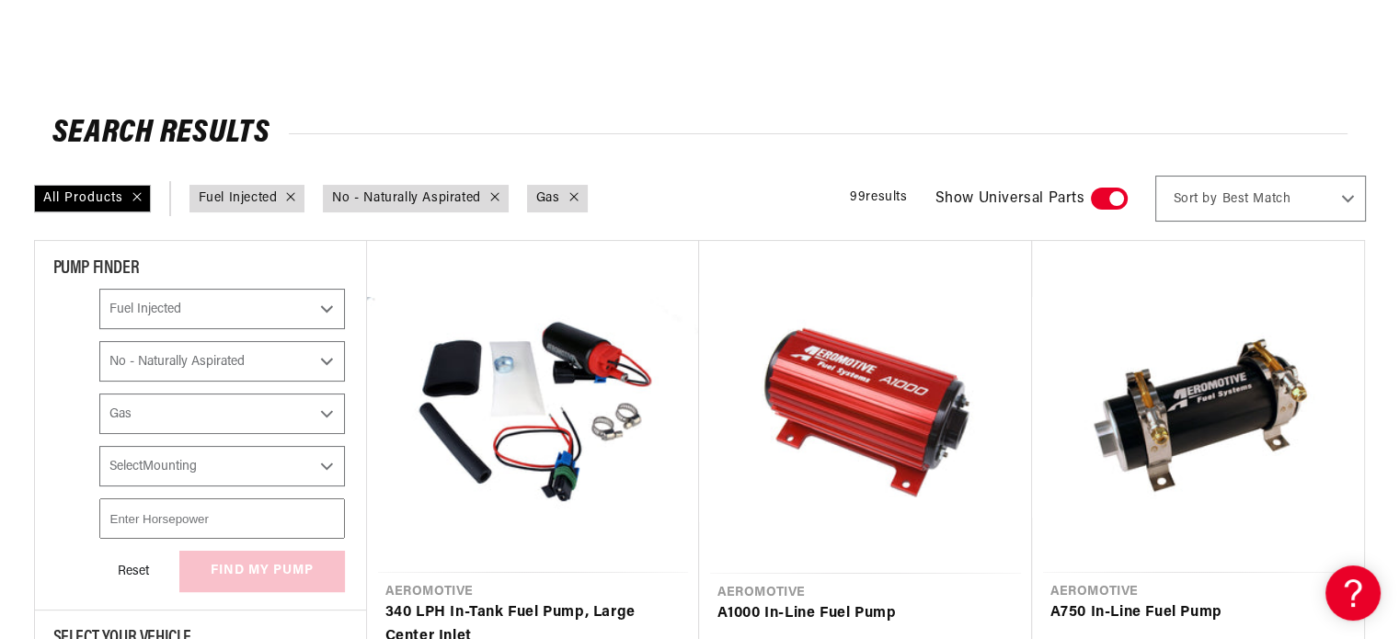
scroll to position [184, 0]
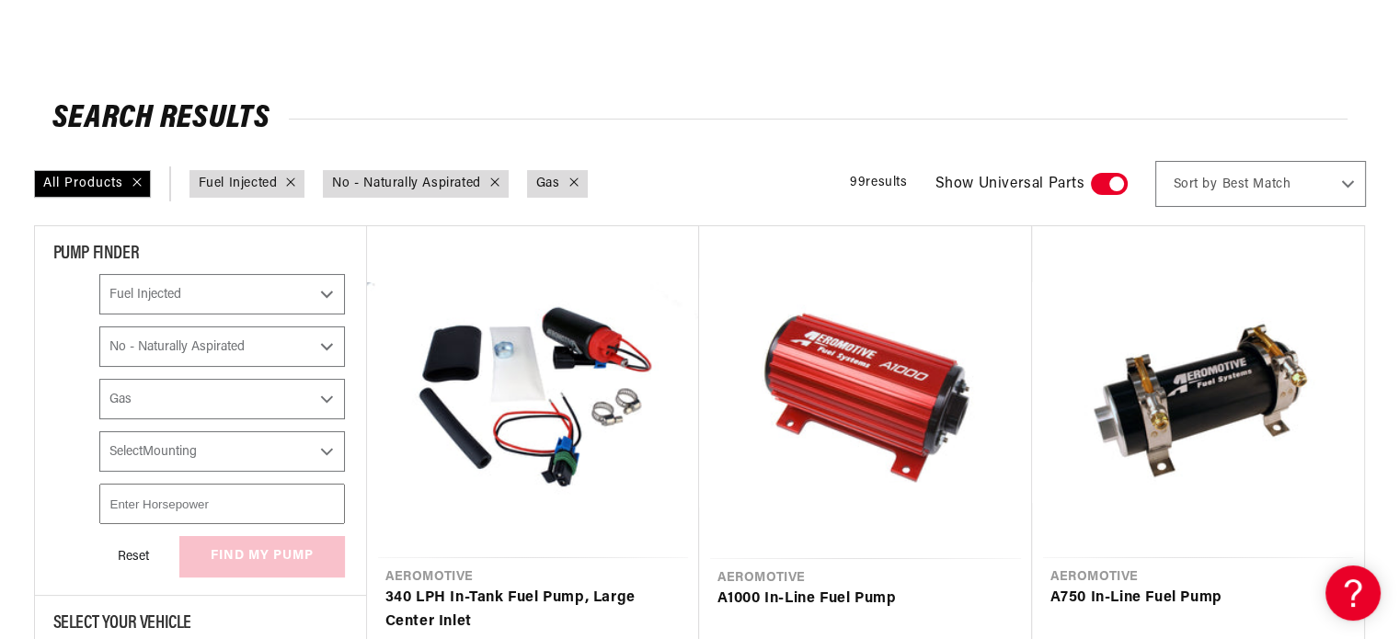
click at [252, 453] on select "Select Mounting External In-Tank" at bounding box center [222, 451] width 246 height 40
select select "In-Tank"
click at [99, 431] on select "Select Mounting External In-Tank" at bounding box center [222, 451] width 246 height 40
checkbox input "true"
select select "Fuel-Injected"
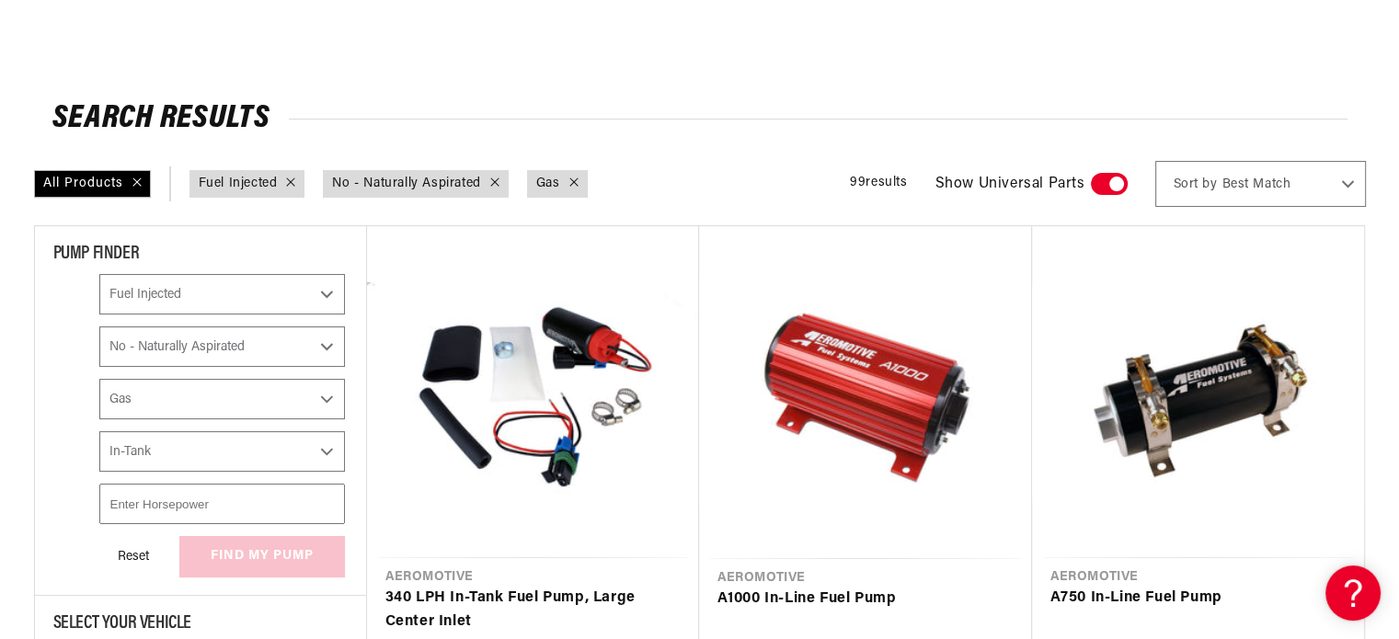
select select "No-Naturally-Aspirated"
select select "Gas"
select select "In-Tank"
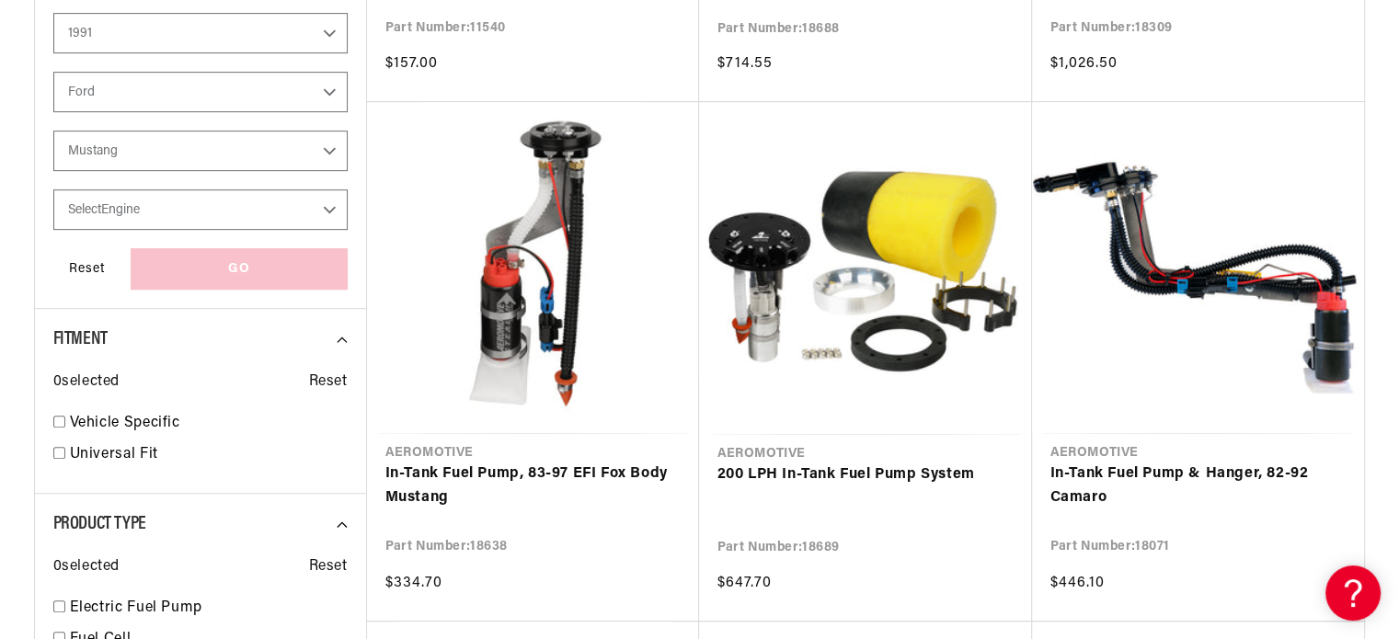
scroll to position [828, 0]
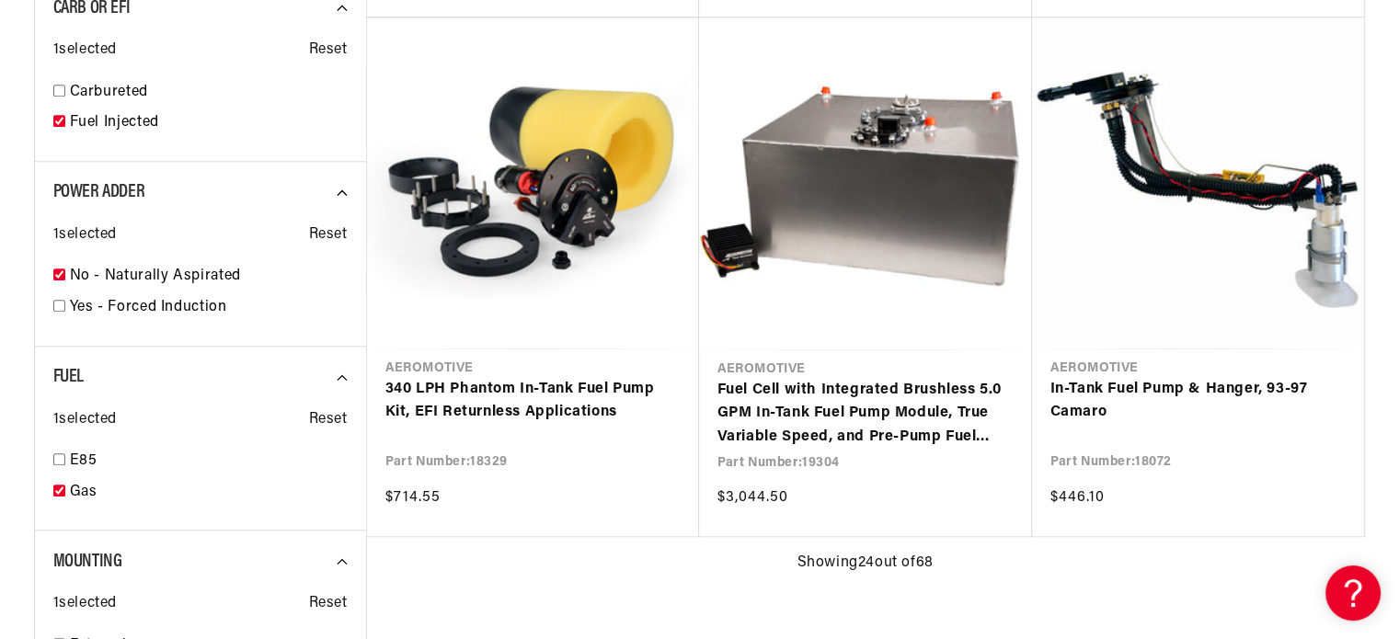
scroll to position [2300, 0]
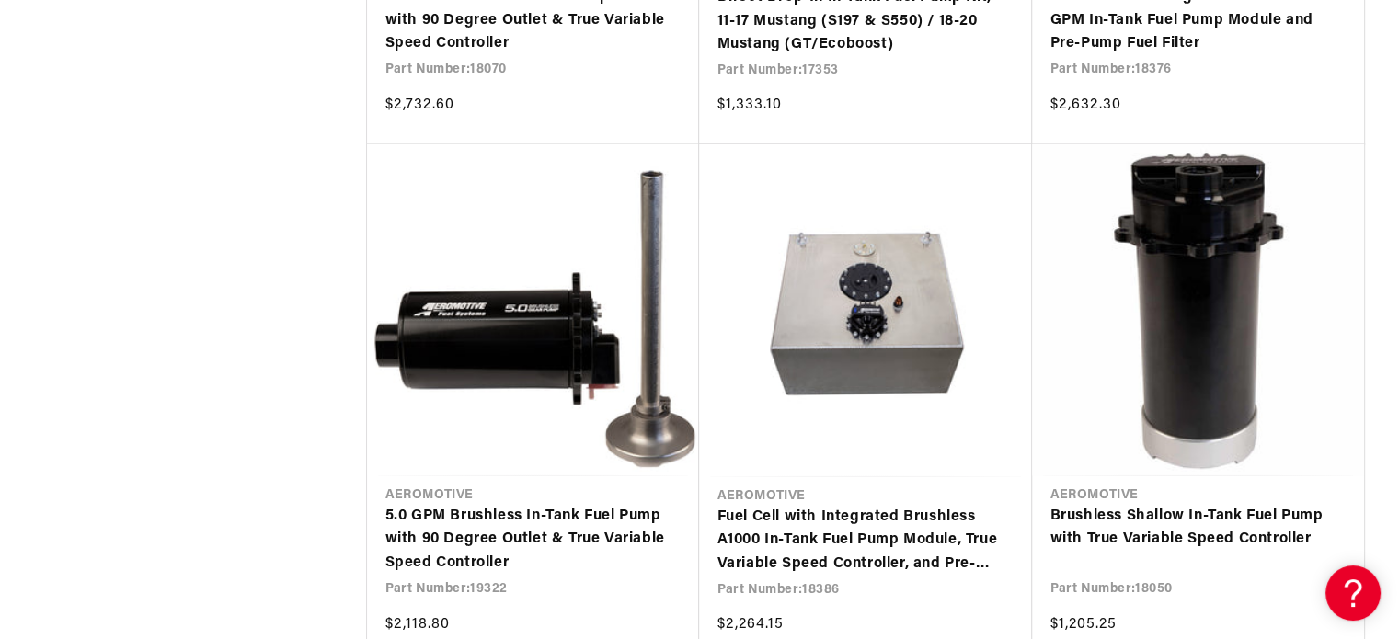
scroll to position [4323, 0]
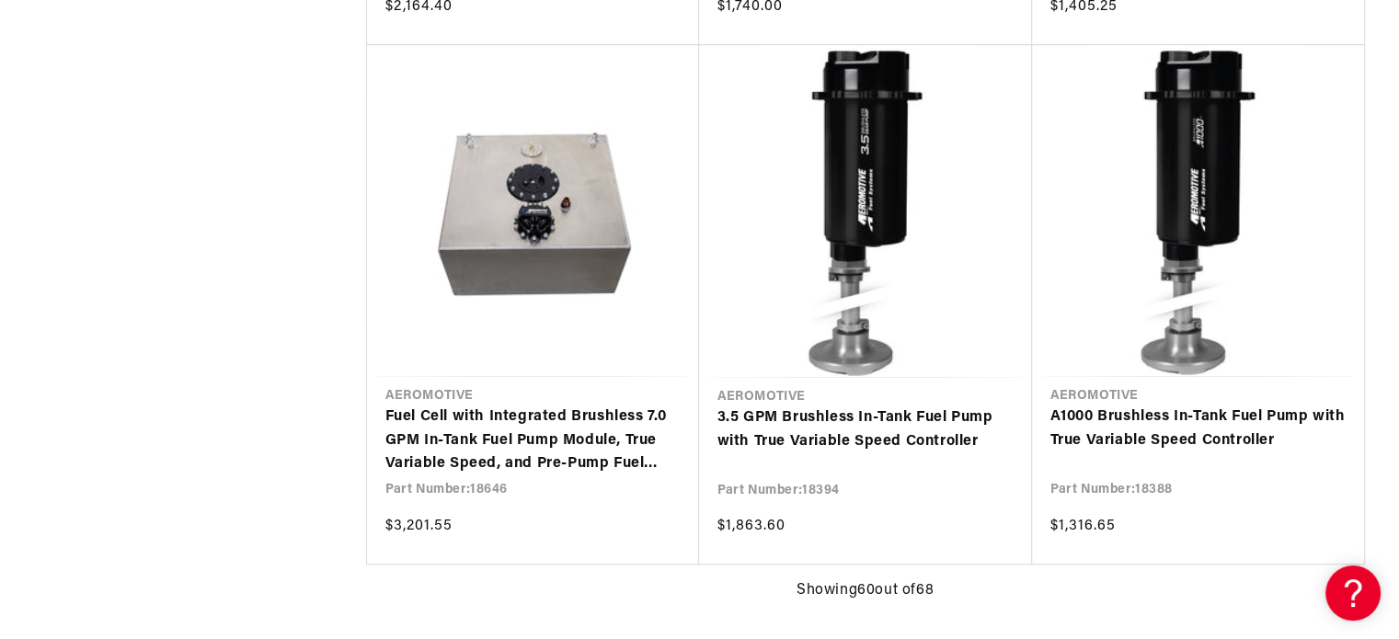
scroll to position [8370, 0]
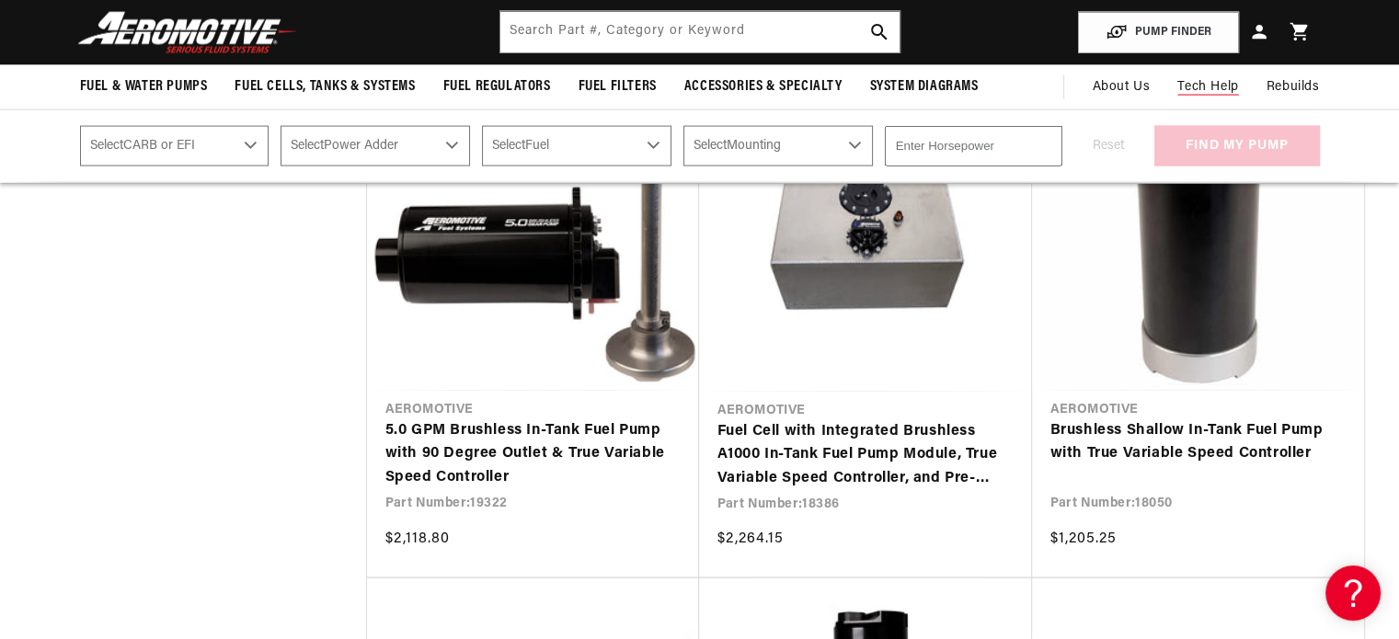
scroll to position [3955, 0]
